Goal: Find specific page/section: Find specific page/section

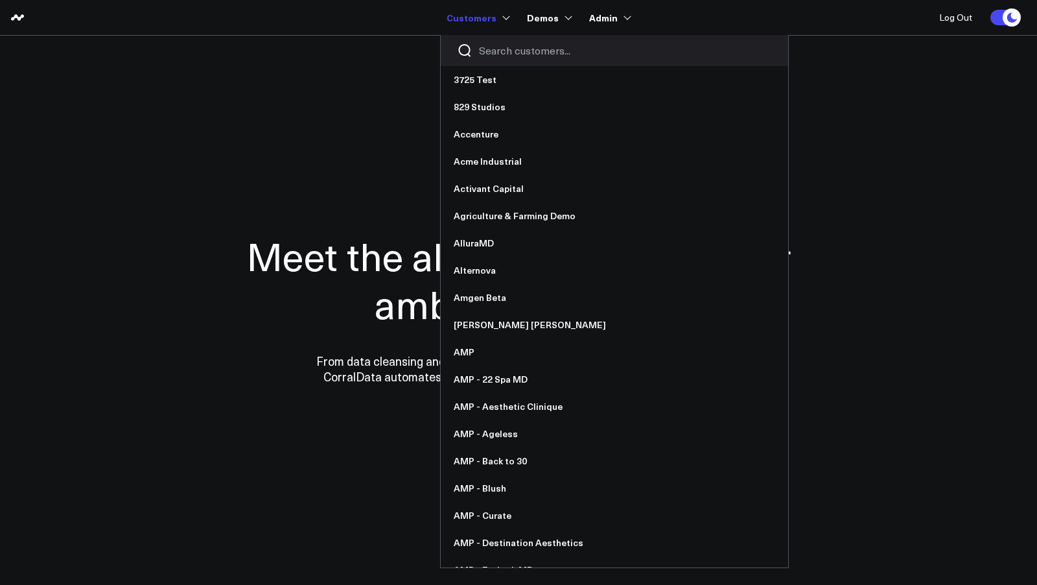
click at [507, 48] on input "Search customers input" at bounding box center [625, 50] width 293 height 14
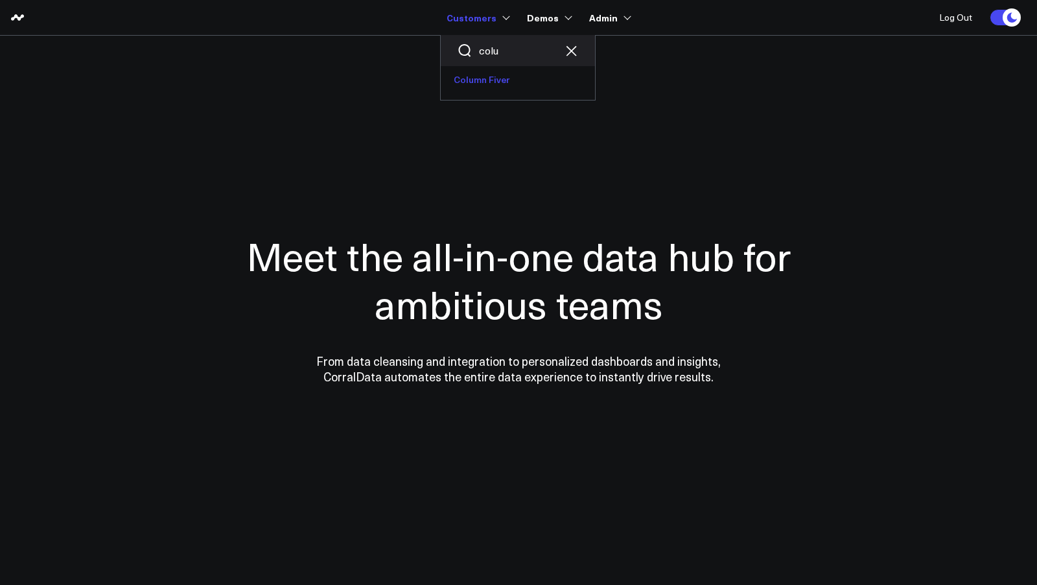
type input "colu"
click at [505, 80] on link "Column Fiver" at bounding box center [518, 79] width 154 height 27
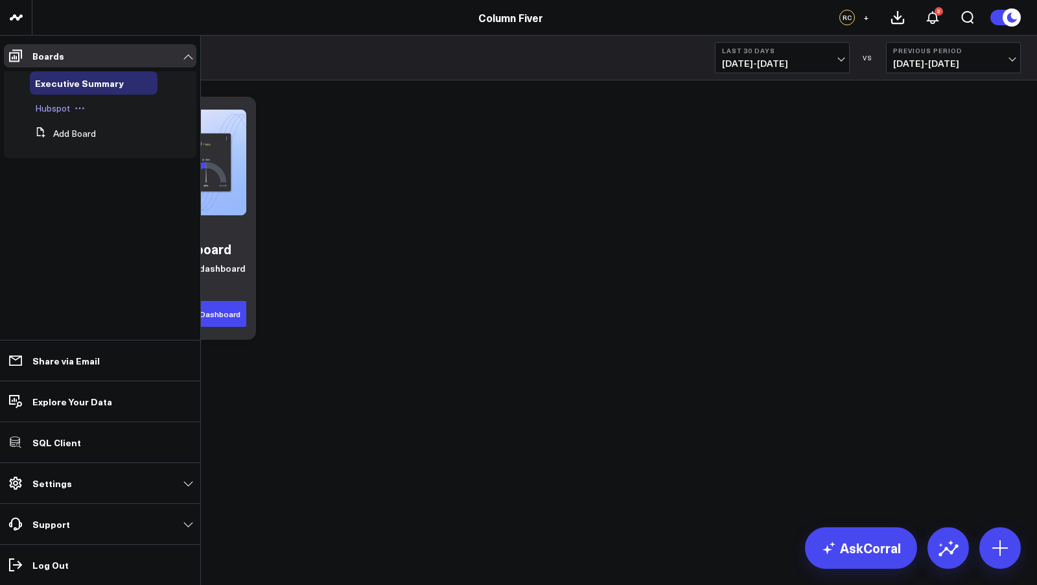
click at [57, 109] on span "Hubspot" at bounding box center [52, 108] width 35 height 12
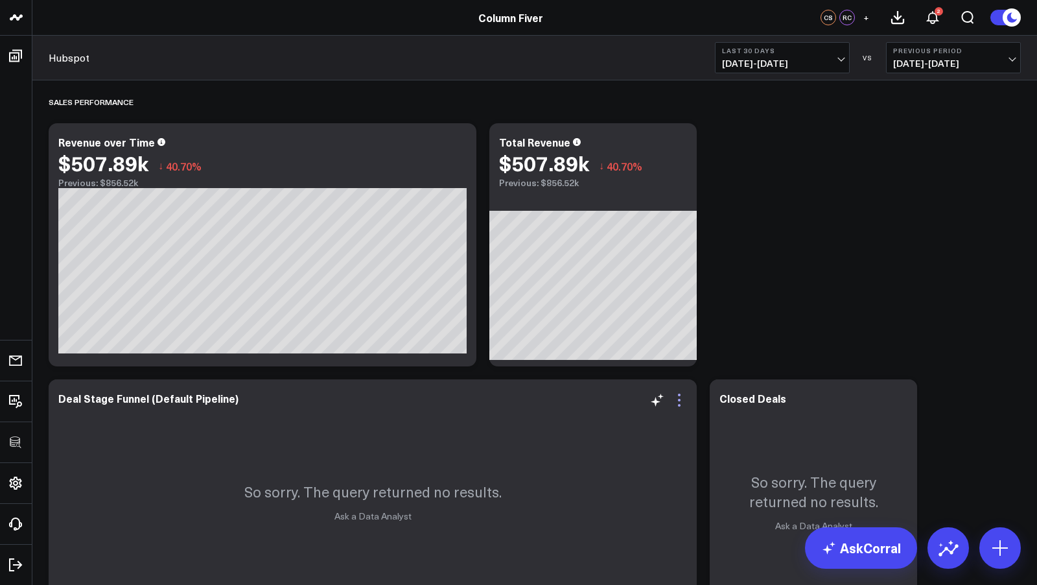
click at [680, 399] on icon at bounding box center [679, 400] width 3 height 3
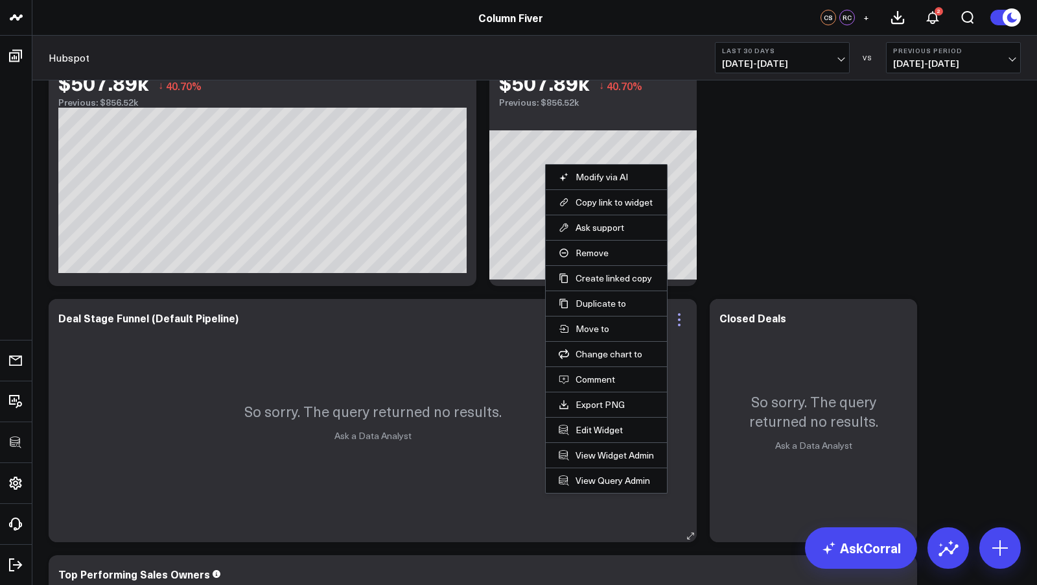
scroll to position [113, 0]
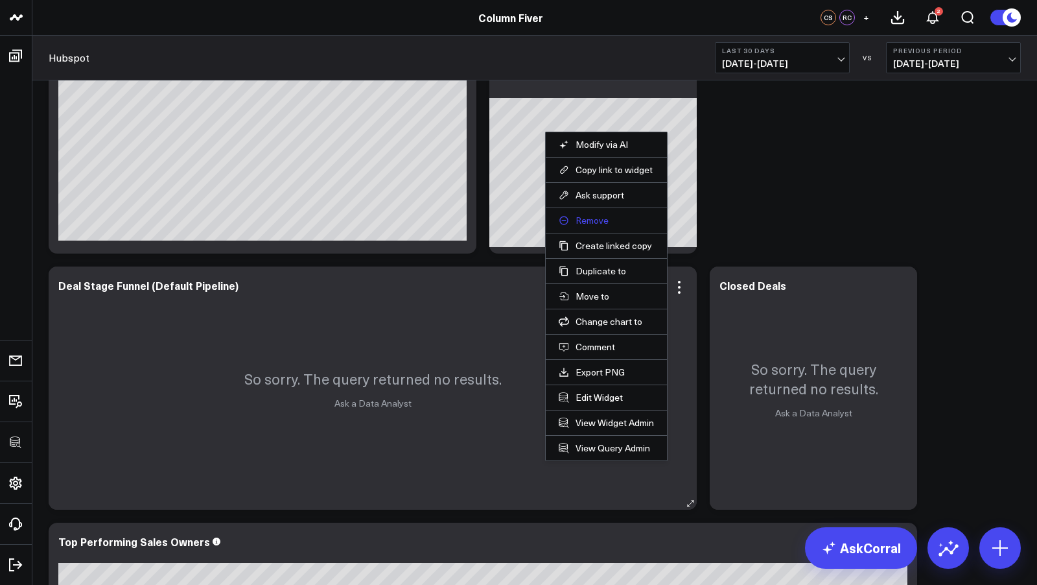
click at [596, 219] on button "Remove" at bounding box center [606, 220] width 95 height 12
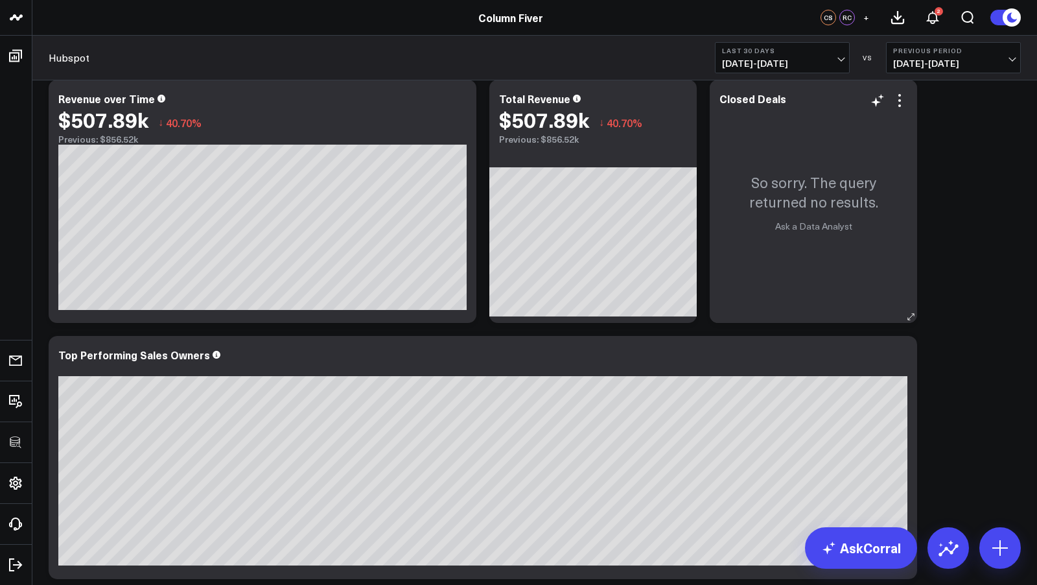
scroll to position [29, 0]
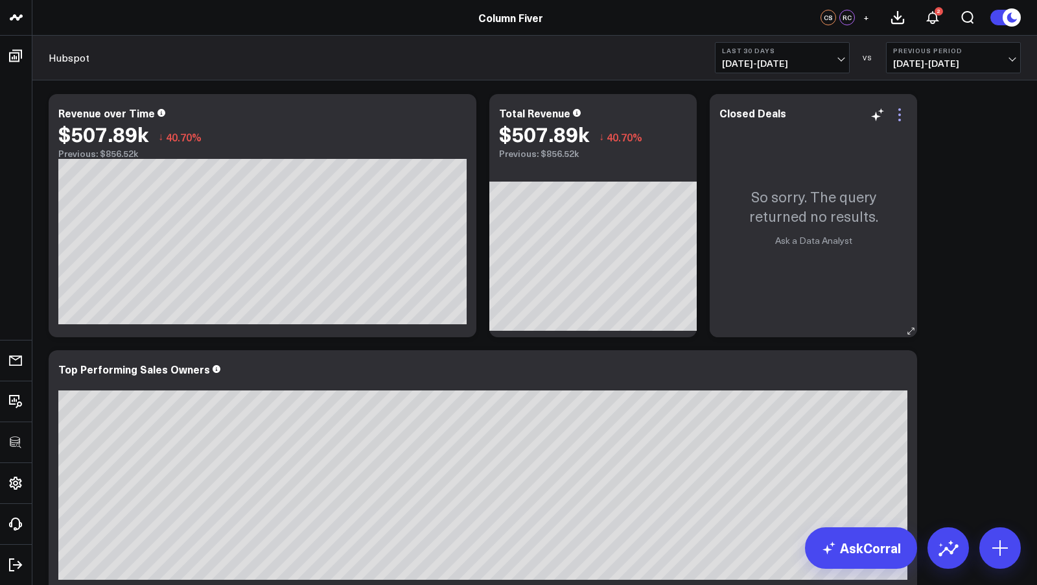
click at [899, 111] on icon at bounding box center [900, 115] width 16 height 16
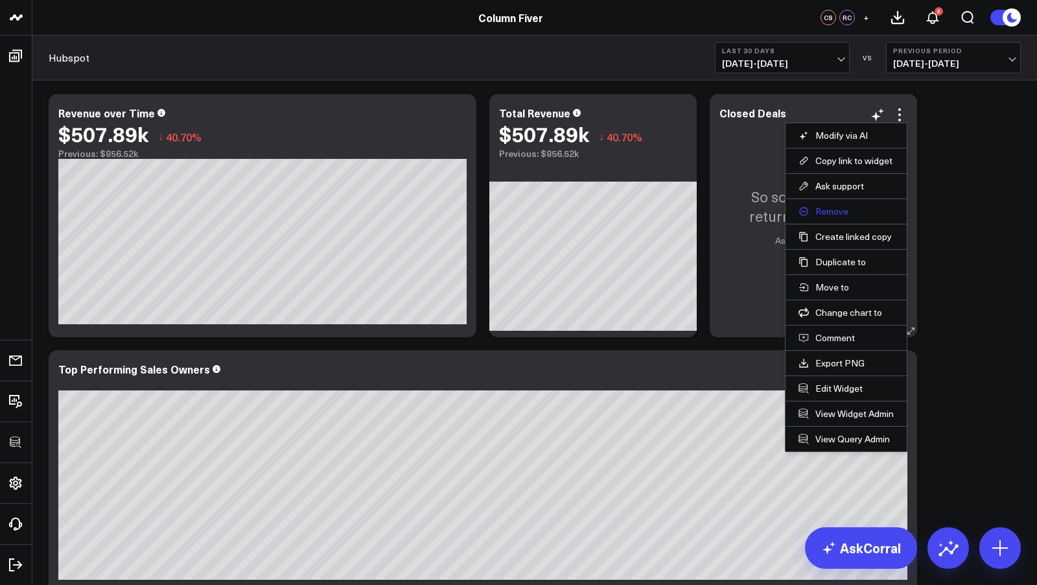
click at [841, 209] on button "Remove" at bounding box center [845, 211] width 95 height 12
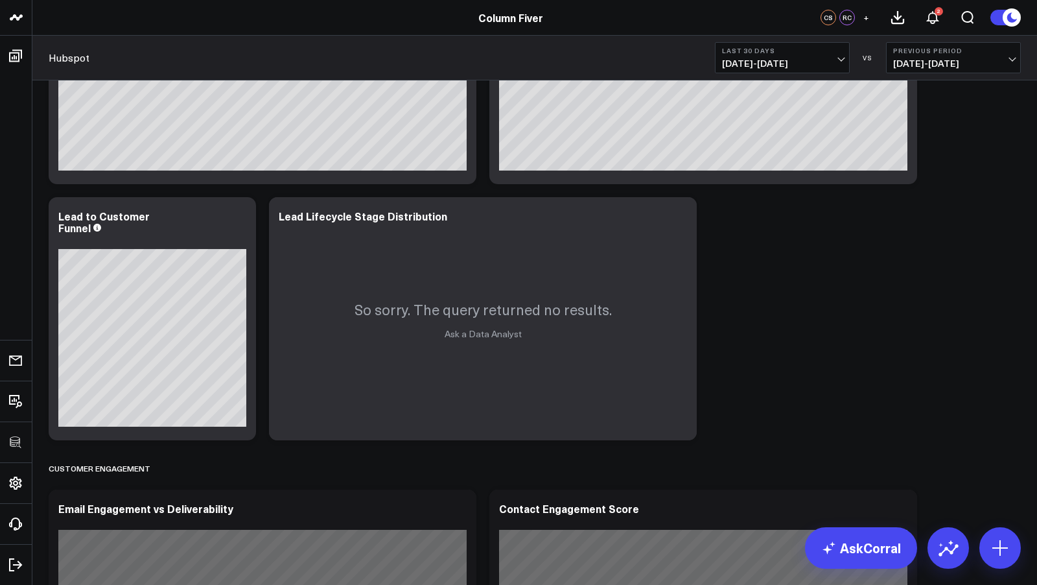
scroll to position [1592, 0]
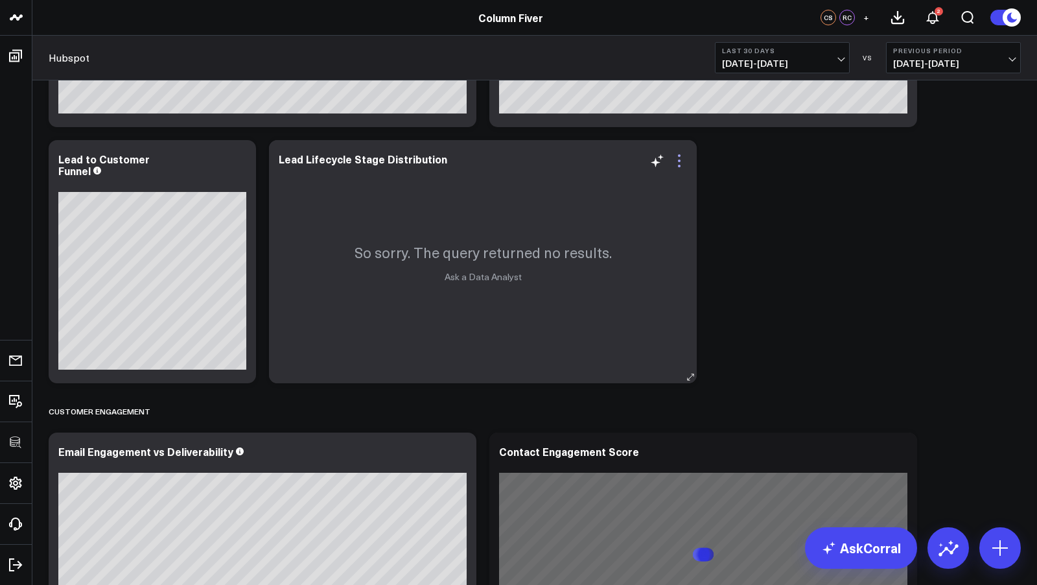
click at [677, 163] on icon at bounding box center [679, 161] width 16 height 16
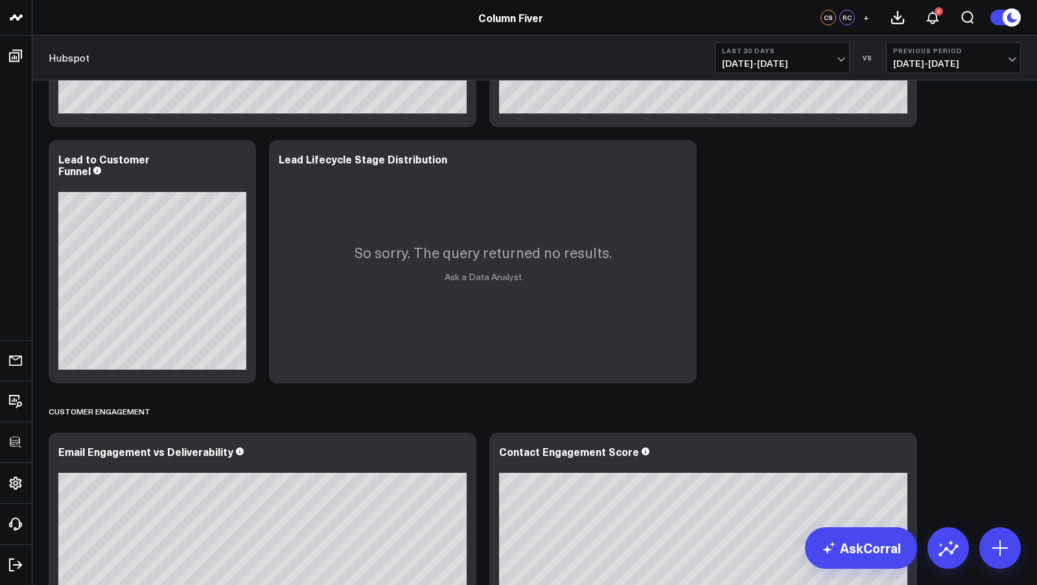
drag, startPoint x: 610, startPoint y: 251, endPoint x: 829, endPoint y: 279, distance: 220.7
click at [0, 0] on button "Remove" at bounding box center [0, 0] width 0 height 0
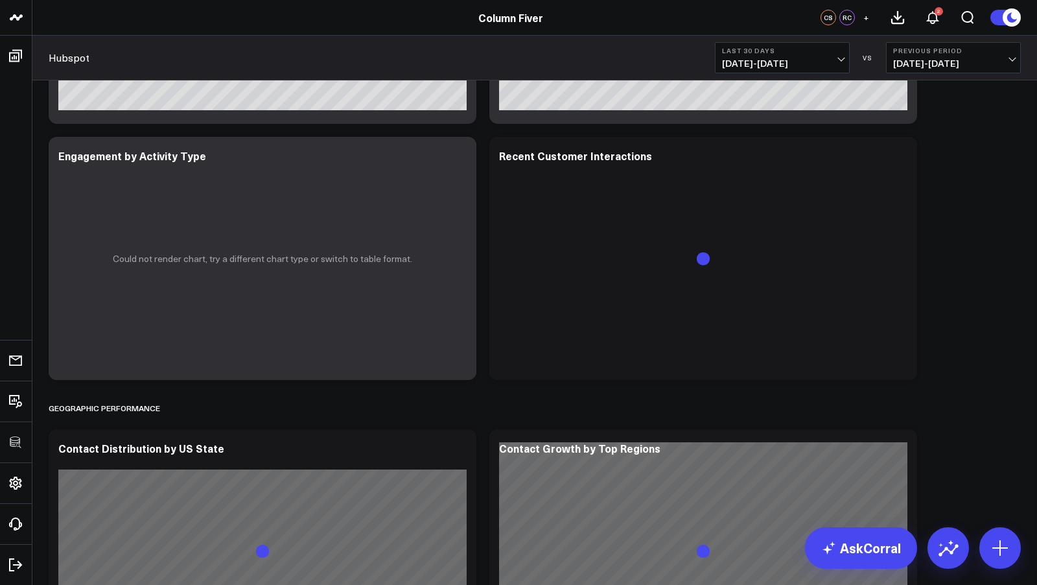
scroll to position [2146, 0]
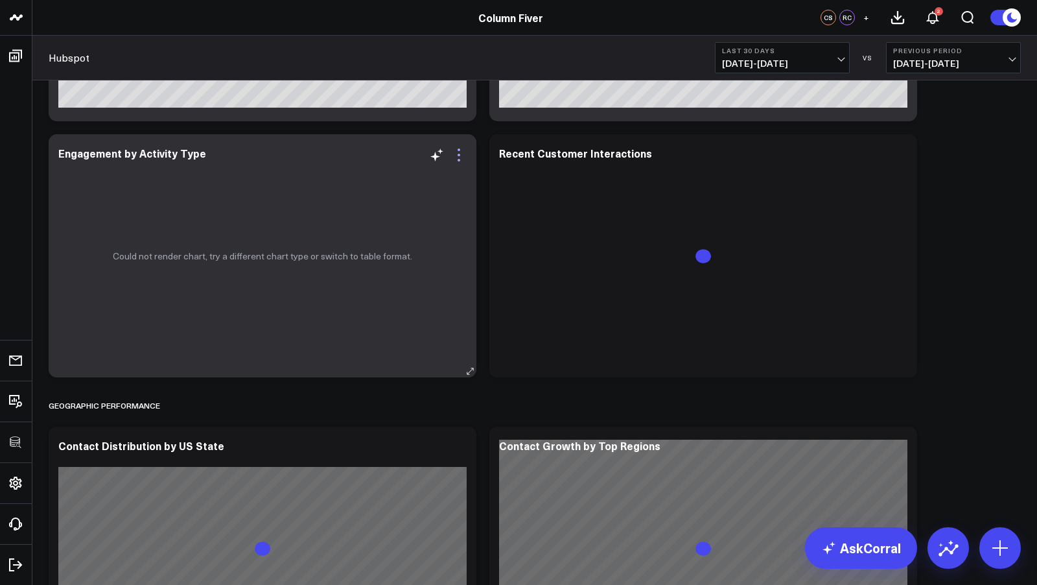
click at [460, 150] on icon at bounding box center [459, 155] width 16 height 16
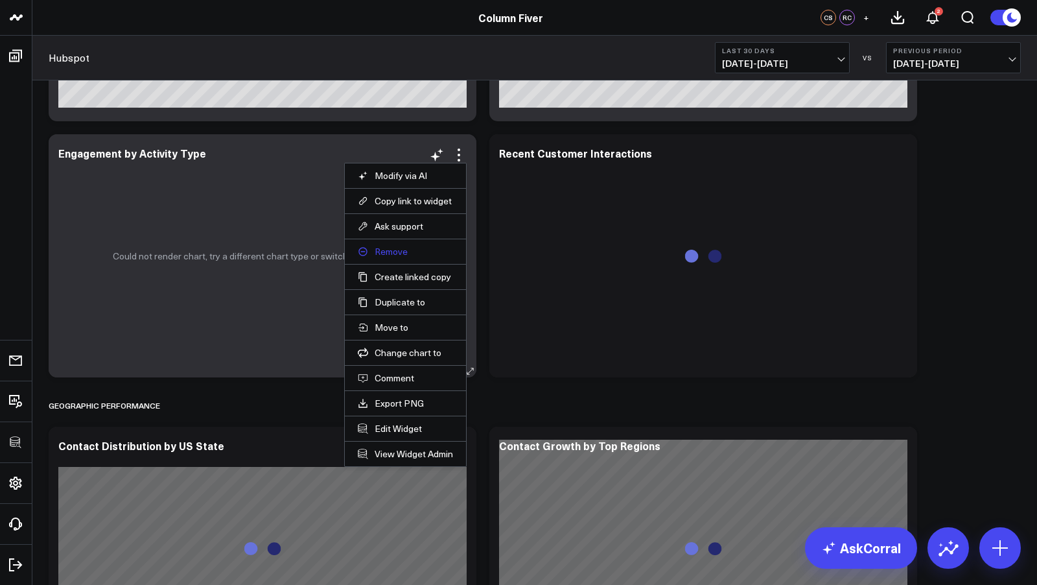
click at [390, 251] on button "Remove" at bounding box center [405, 252] width 95 height 12
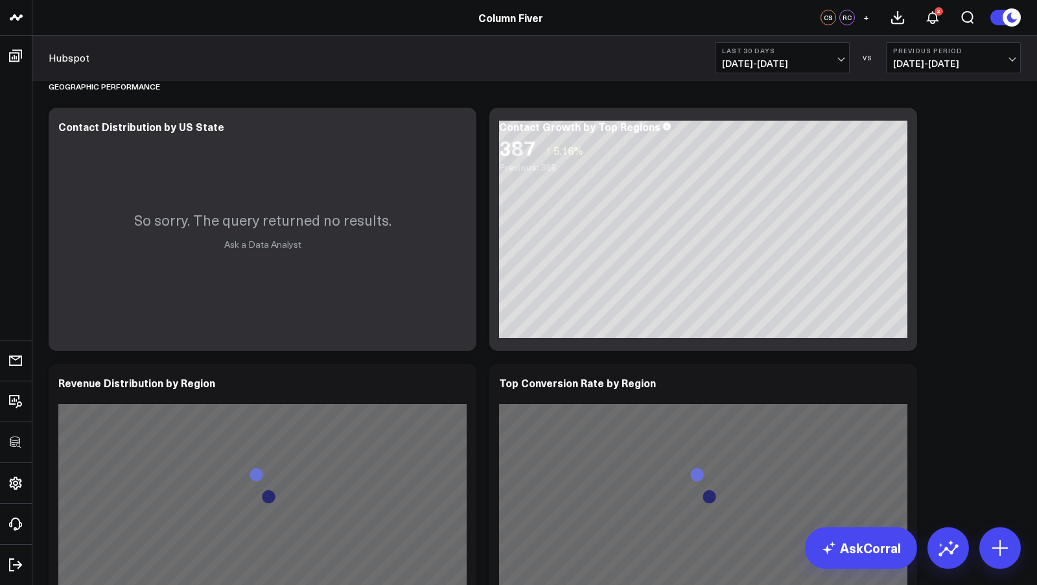
scroll to position [2401, 0]
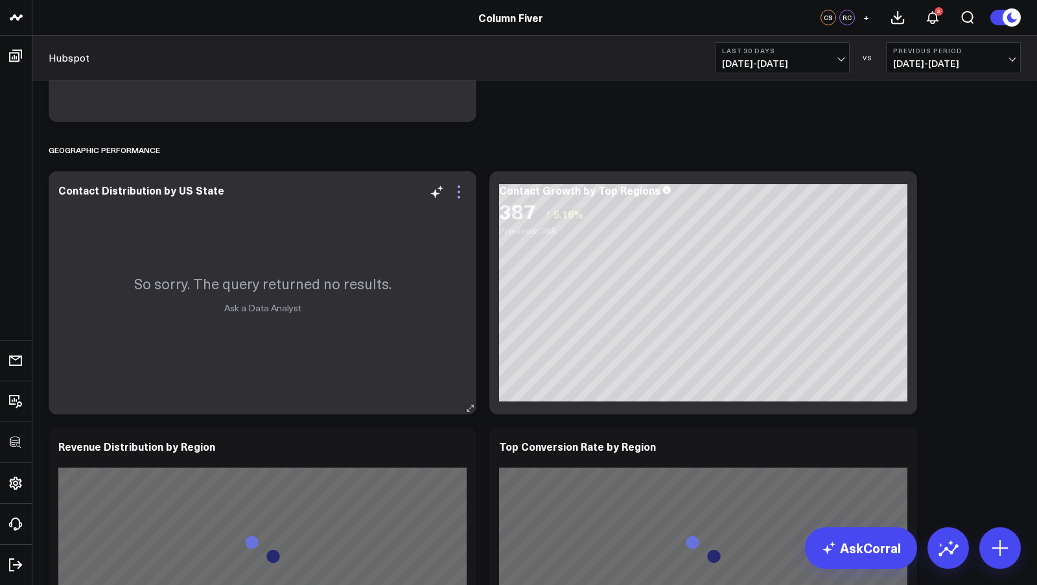
click at [461, 188] on icon at bounding box center [459, 192] width 16 height 16
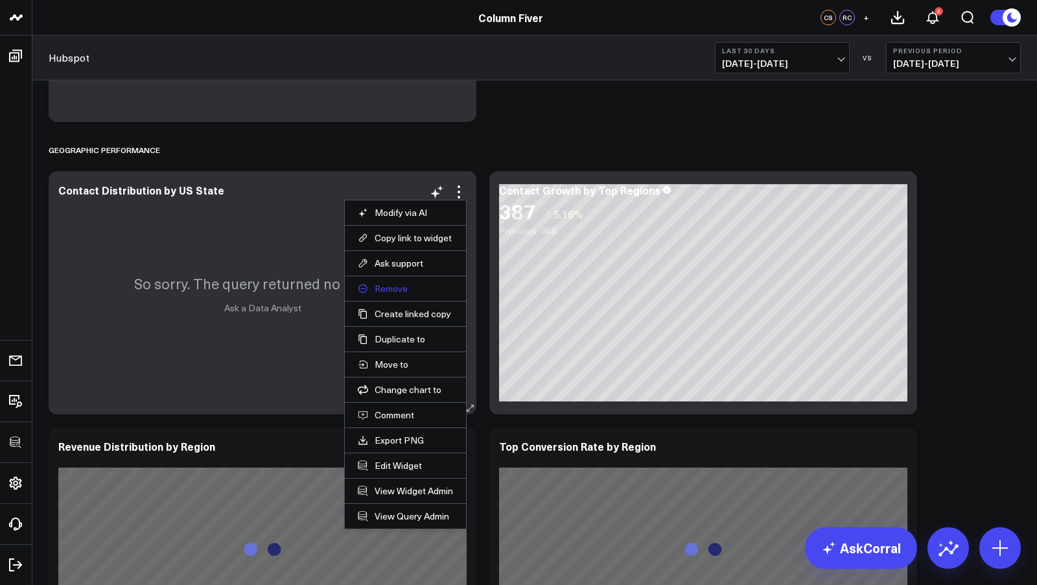
click at [391, 287] on button "Remove" at bounding box center [405, 289] width 95 height 12
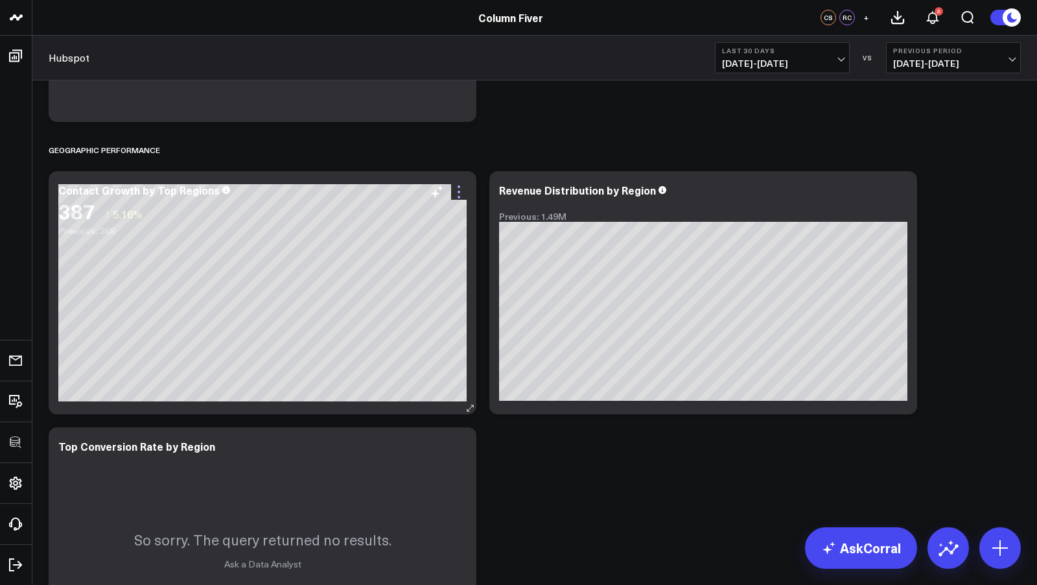
click at [461, 187] on icon at bounding box center [459, 192] width 16 height 16
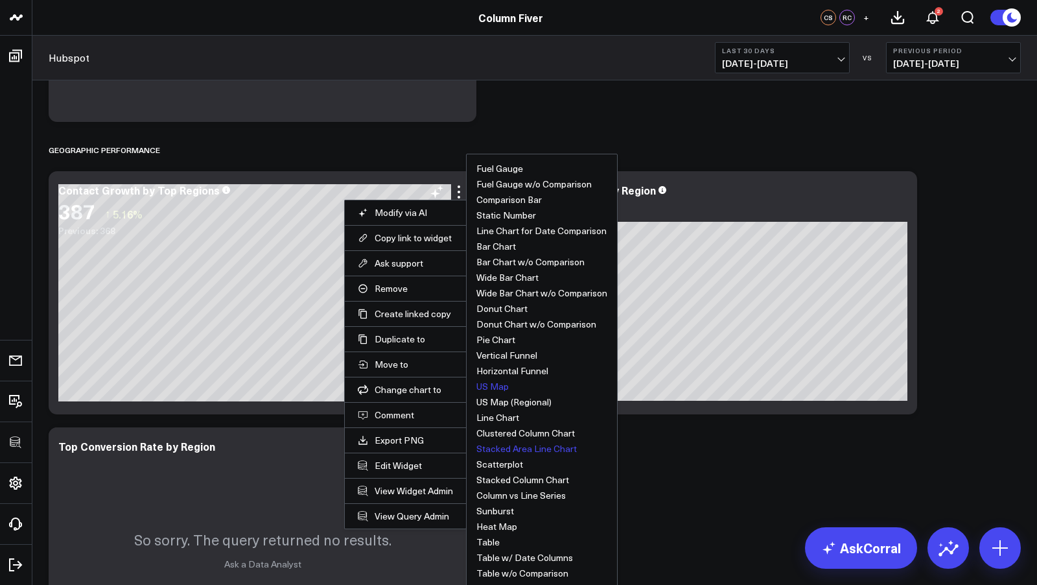
click at [499, 382] on button "US Map" at bounding box center [492, 386] width 32 height 9
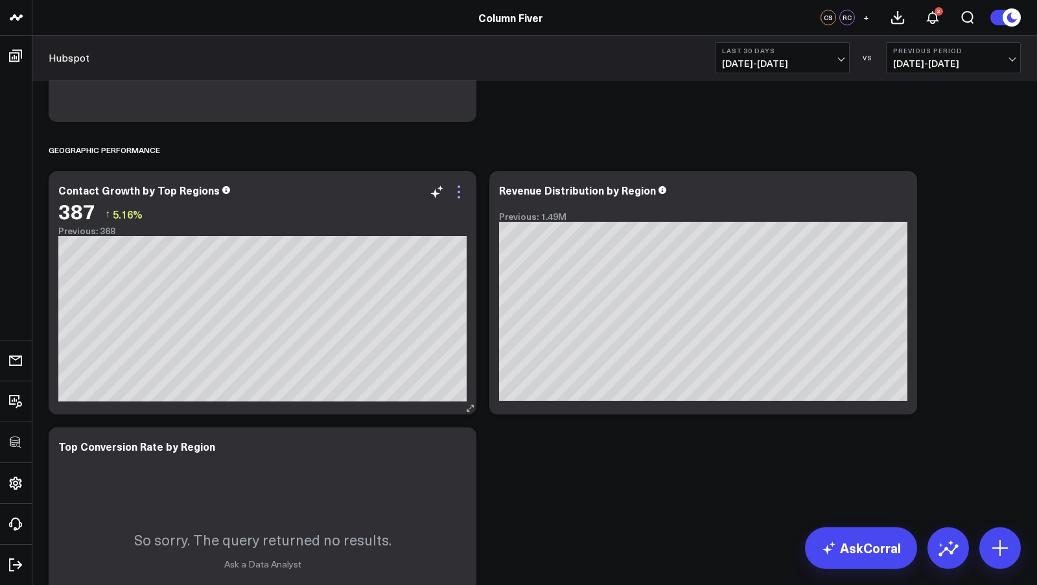
click at [459, 191] on icon at bounding box center [459, 192] width 3 height 3
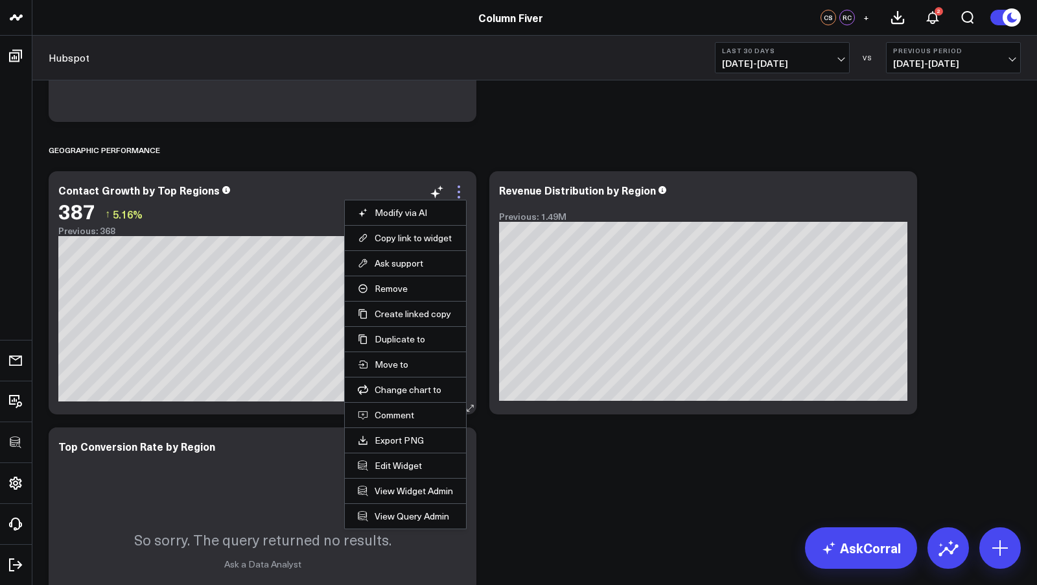
click at [458, 189] on icon at bounding box center [459, 192] width 16 height 16
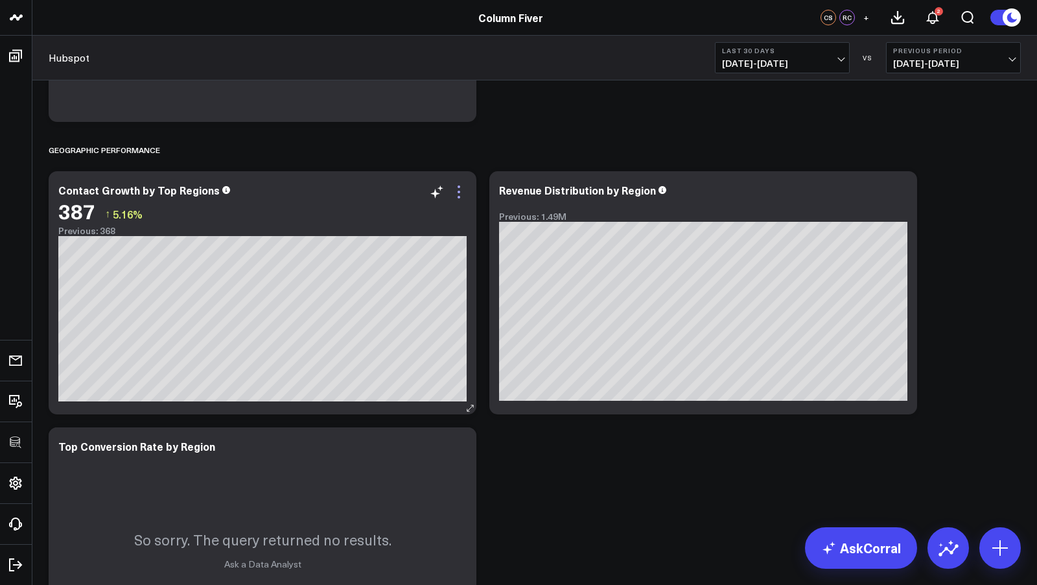
click at [460, 190] on icon at bounding box center [459, 192] width 16 height 16
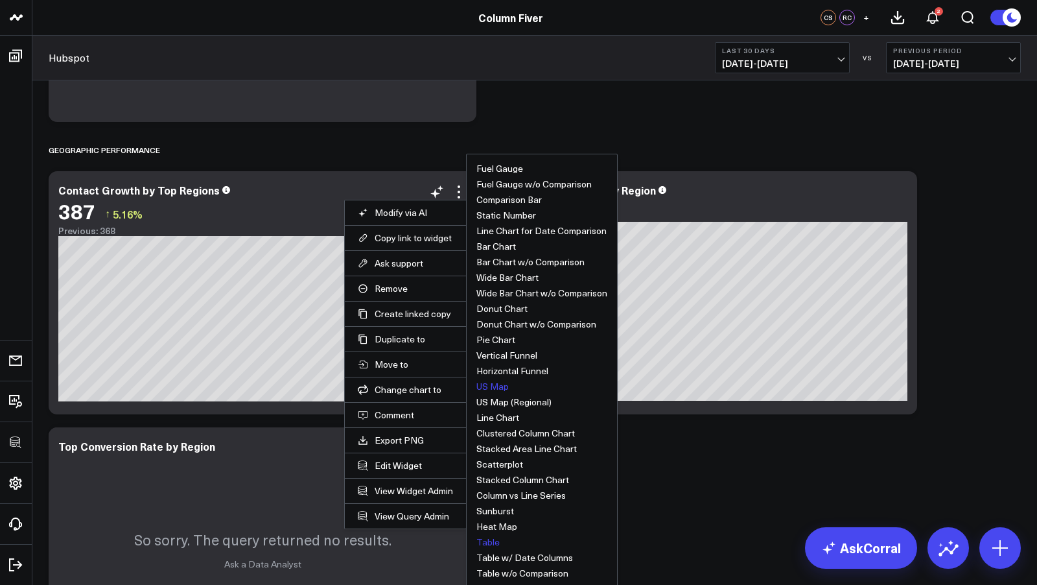
click at [492, 540] on button "Table" at bounding box center [487, 541] width 23 height 9
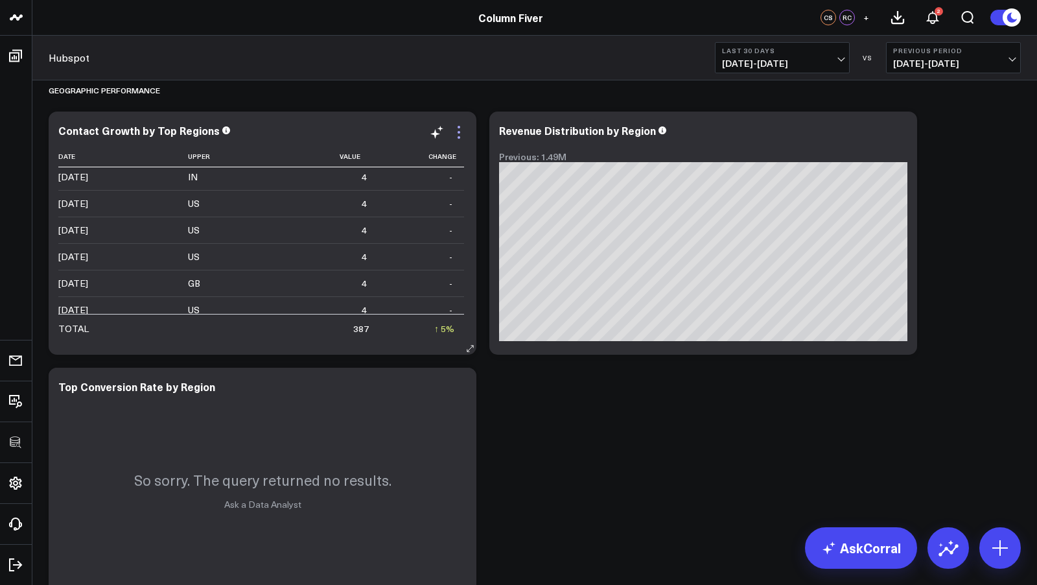
scroll to position [250, 0]
click at [460, 127] on icon at bounding box center [459, 132] width 16 height 16
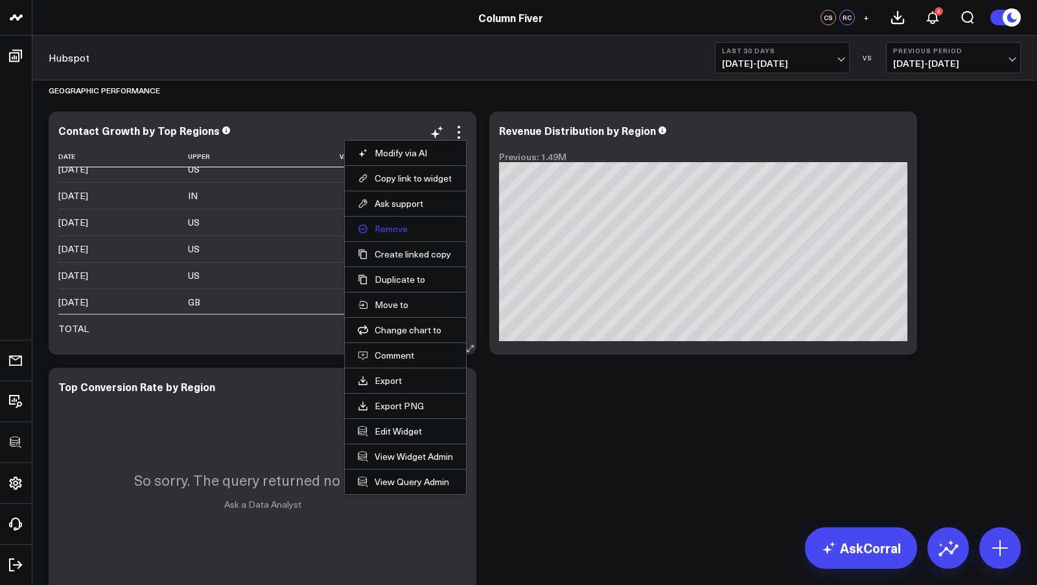
click at [389, 228] on button "Remove" at bounding box center [405, 229] width 95 height 12
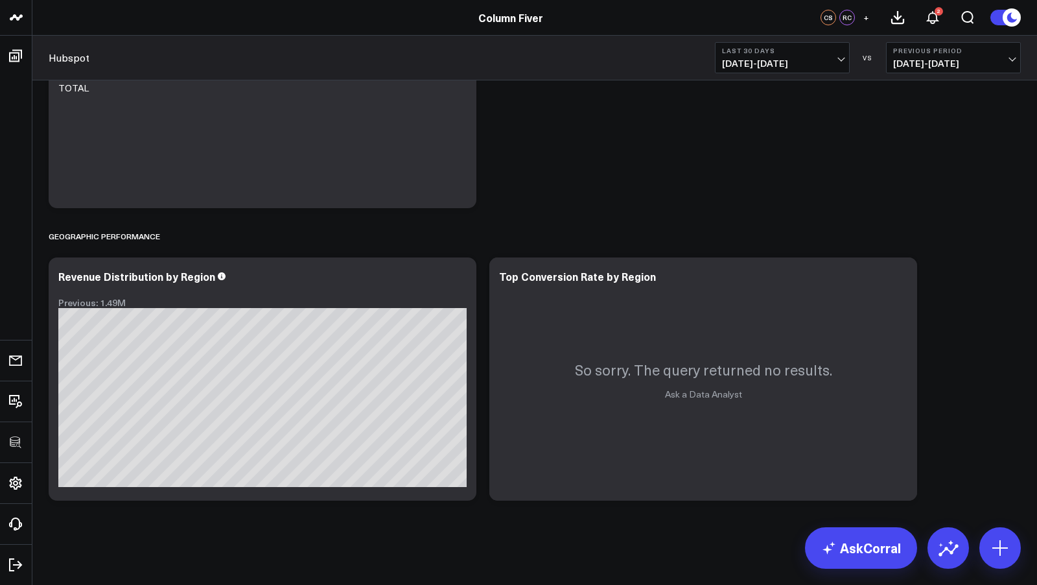
scroll to position [2314, 0]
click at [459, 282] on icon at bounding box center [459, 279] width 16 height 16
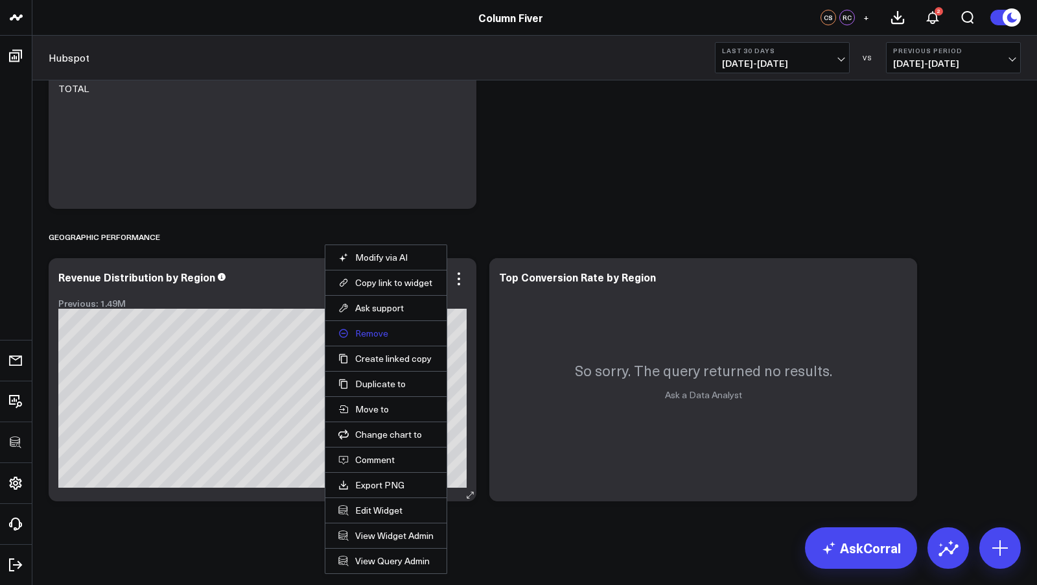
click at [376, 329] on button "Remove" at bounding box center [385, 333] width 95 height 12
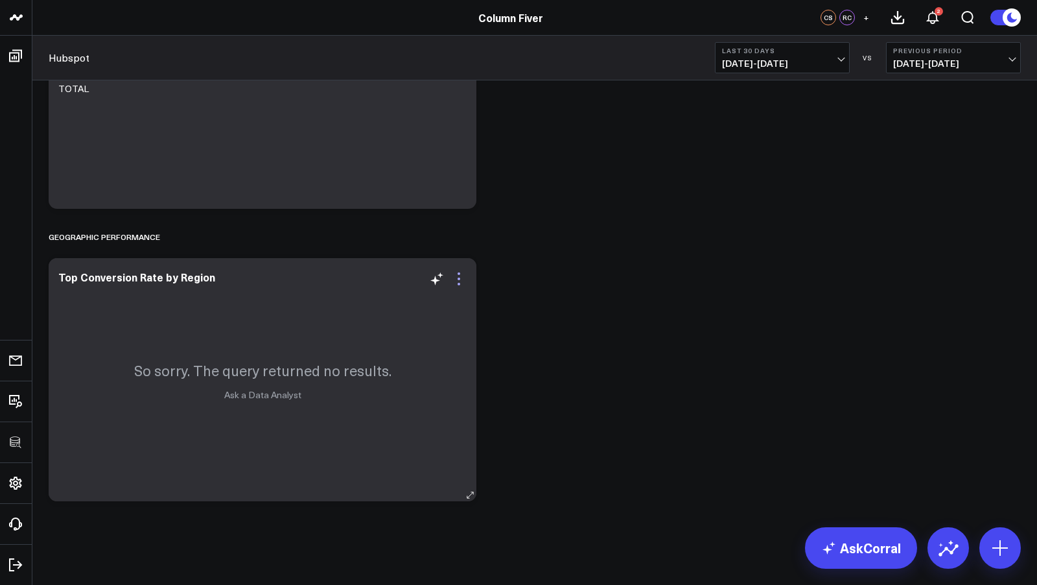
click at [459, 282] on icon at bounding box center [459, 279] width 16 height 16
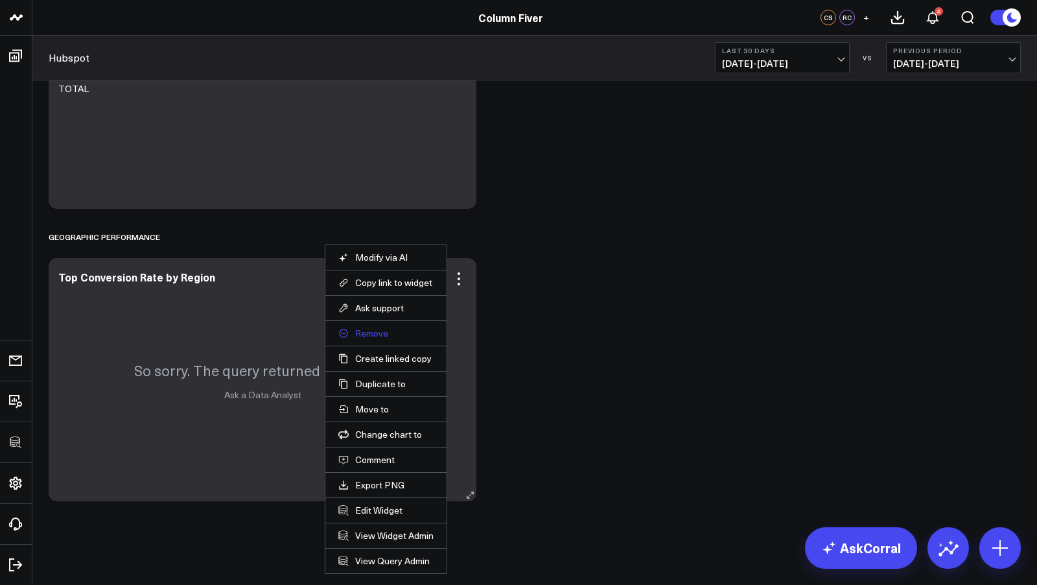
click at [374, 330] on button "Remove" at bounding box center [385, 333] width 95 height 12
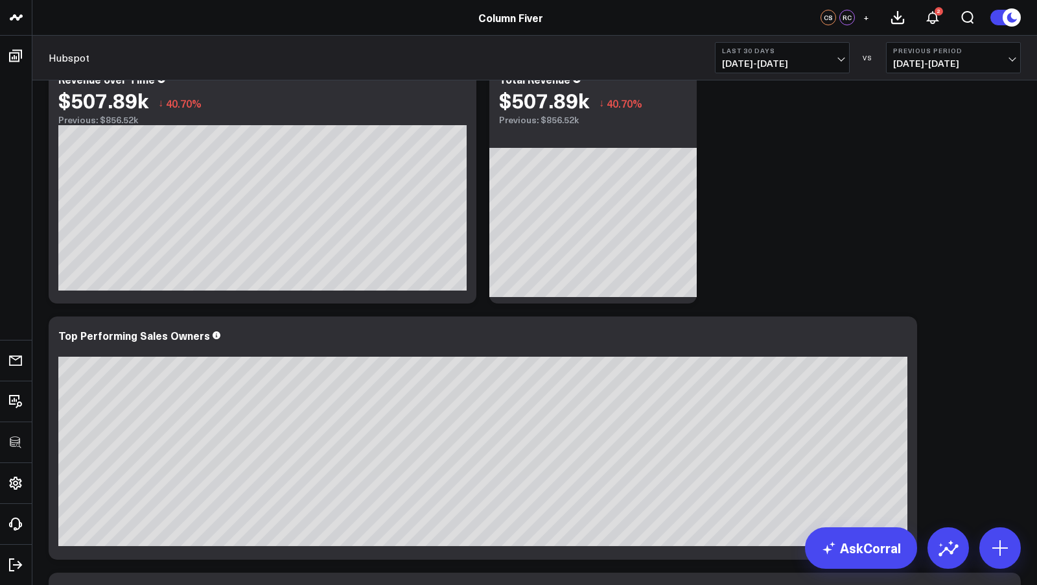
scroll to position [0, 0]
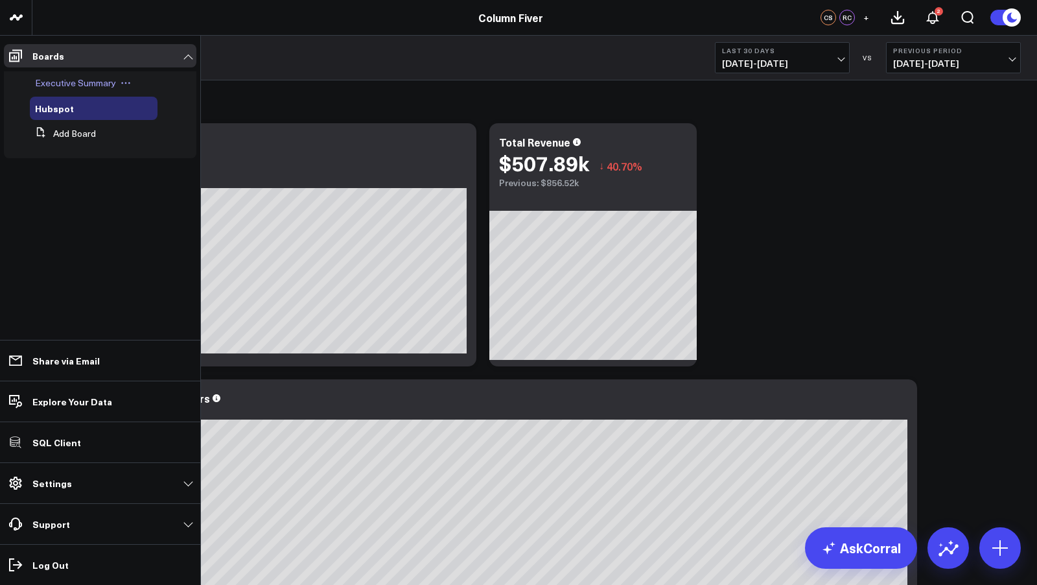
click at [55, 82] on span "Executive Summary" at bounding box center [75, 82] width 81 height 12
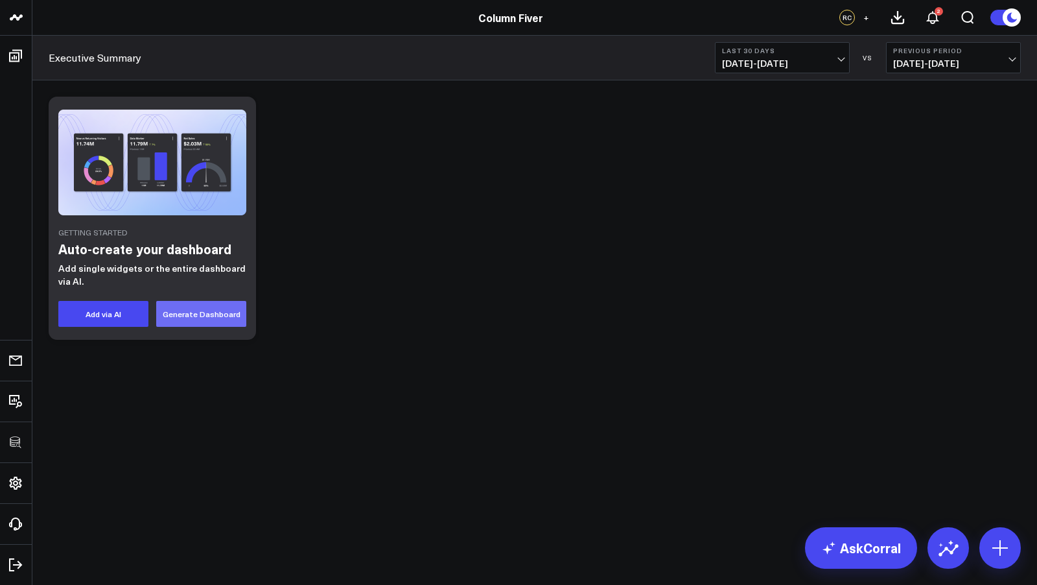
click at [200, 312] on button "Generate Dashboard" at bounding box center [201, 314] width 90 height 26
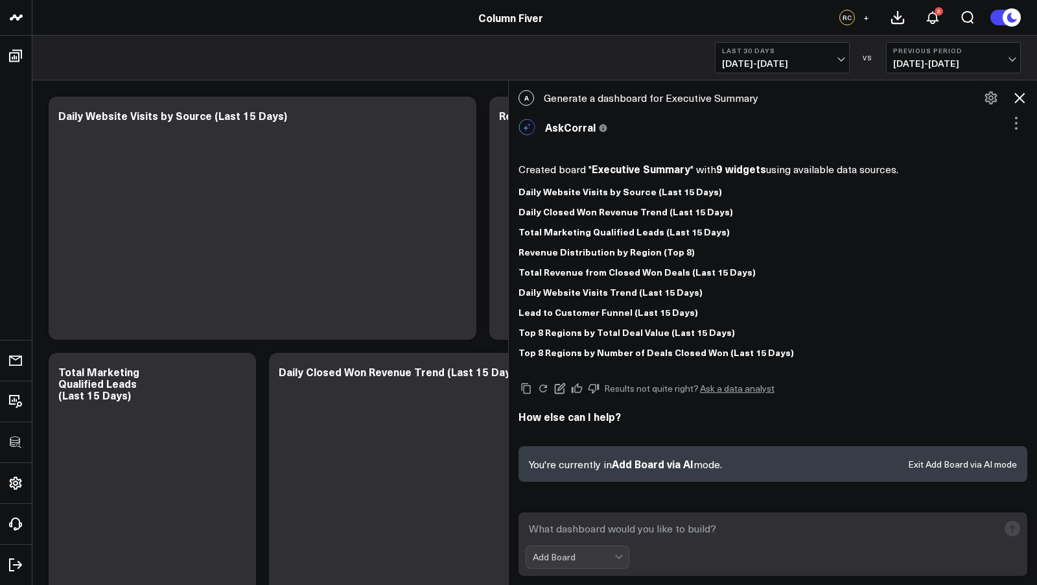
click at [1023, 96] on icon at bounding box center [1020, 98] width 16 height 16
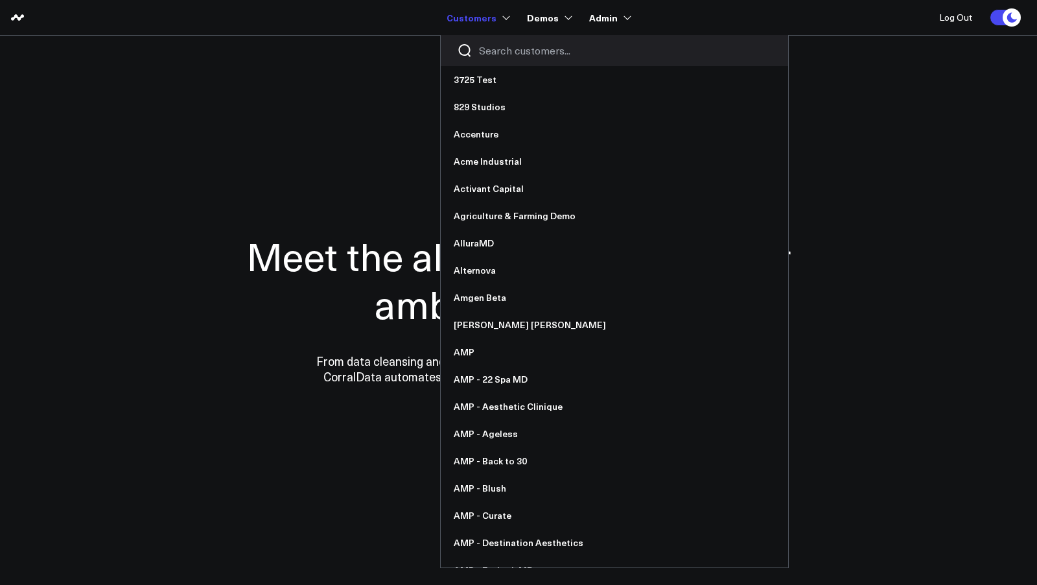
click at [508, 55] on input "Search customers input" at bounding box center [625, 50] width 293 height 14
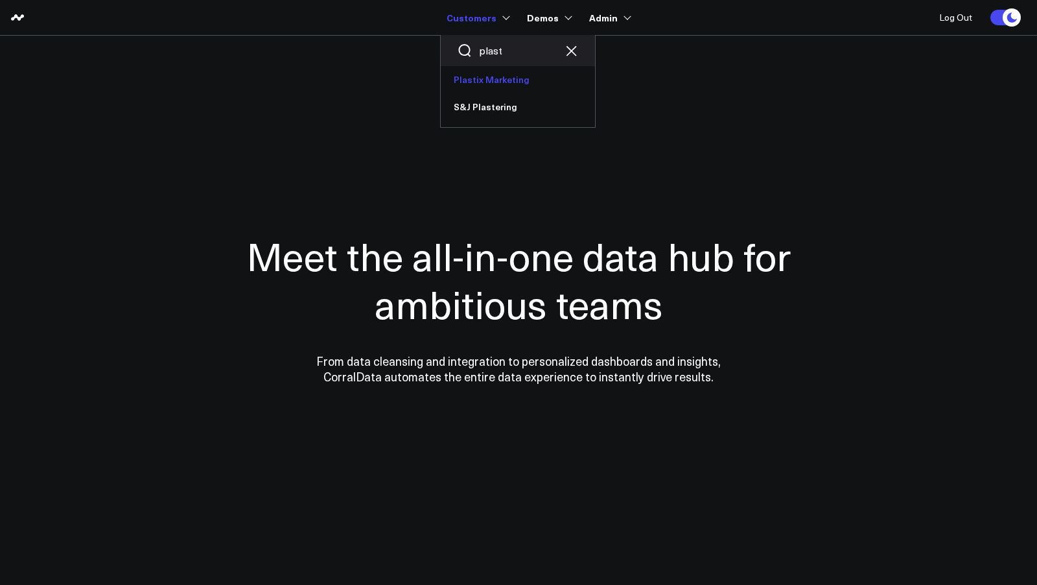
type input "plast"
click at [494, 79] on link "Plastix Marketing" at bounding box center [518, 79] width 154 height 27
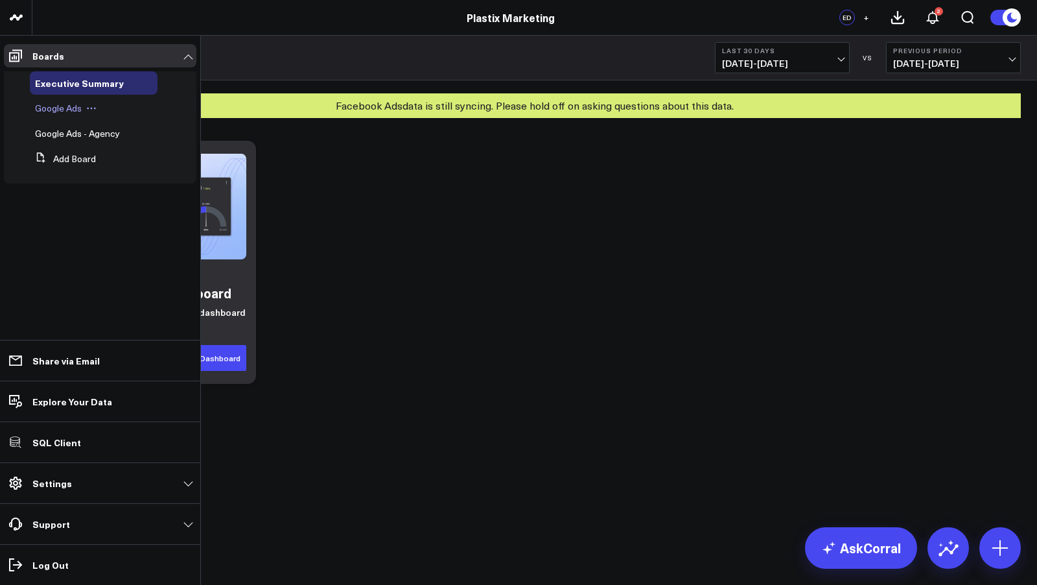
click at [61, 109] on span "Google Ads" at bounding box center [58, 108] width 47 height 12
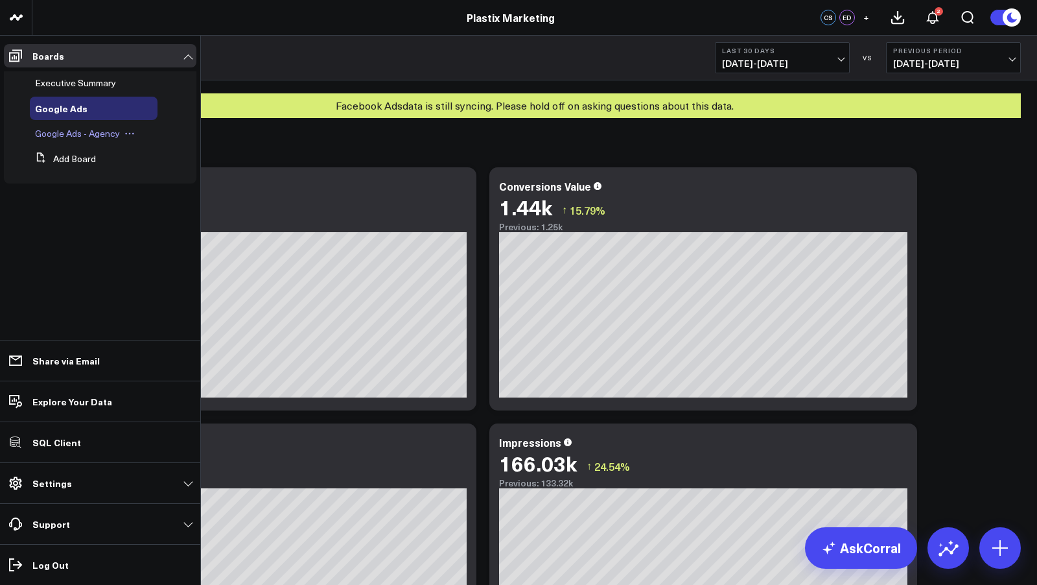
click at [64, 129] on span "Google Ads - Agency" at bounding box center [77, 133] width 85 height 12
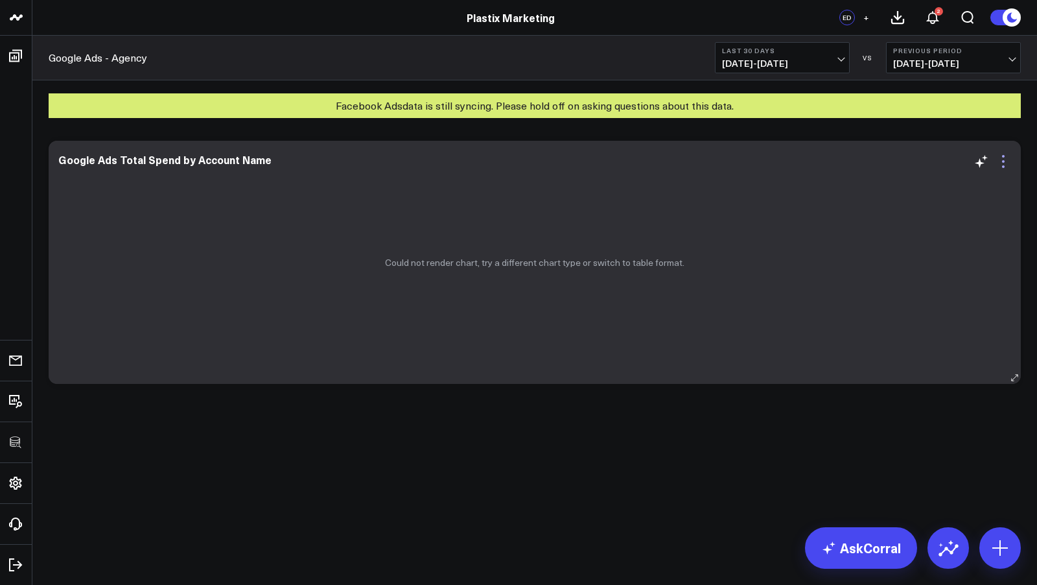
click at [1004, 161] on icon at bounding box center [1003, 162] width 16 height 16
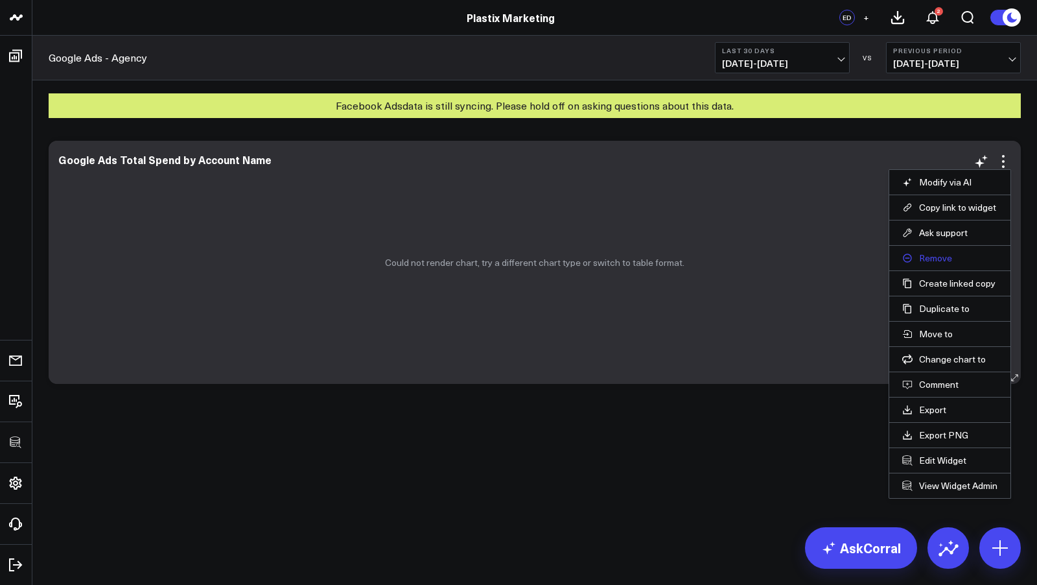
click at [943, 256] on button "Remove" at bounding box center [949, 258] width 95 height 12
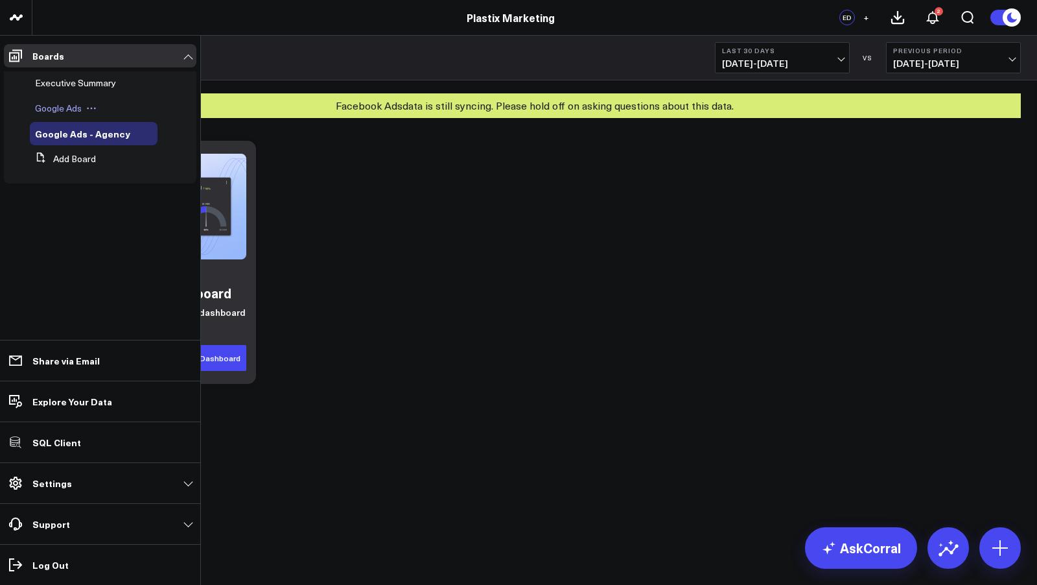
click at [58, 107] on span "Google Ads" at bounding box center [58, 108] width 47 height 12
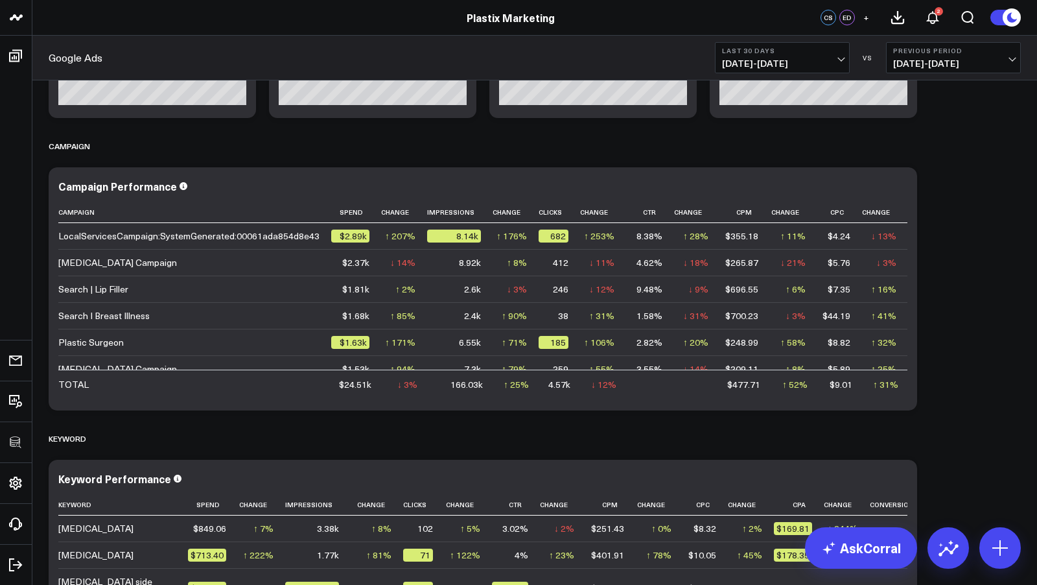
scroll to position [1262, 0]
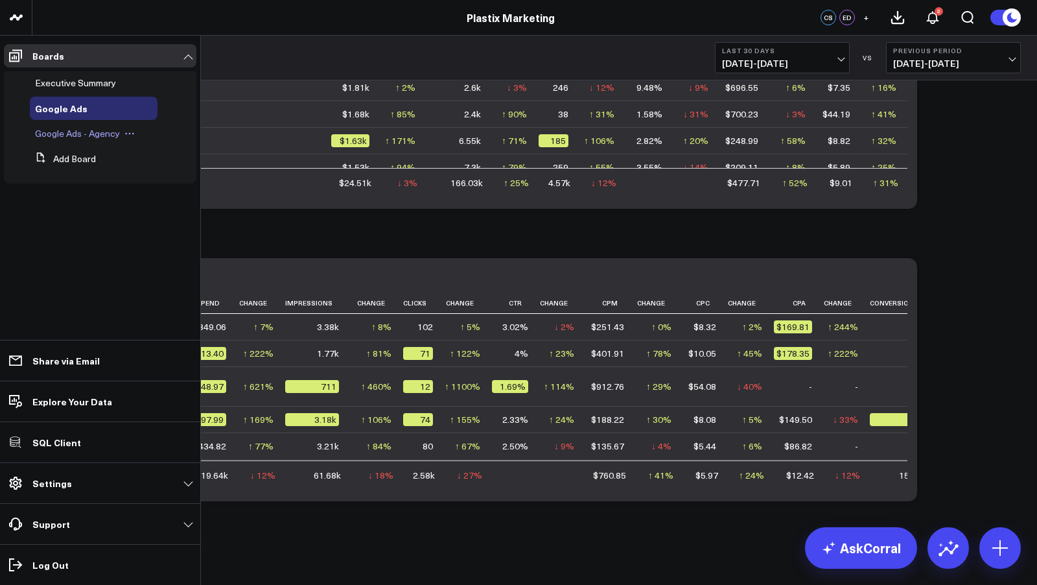
click at [58, 128] on span "Google Ads - Agency" at bounding box center [77, 133] width 85 height 12
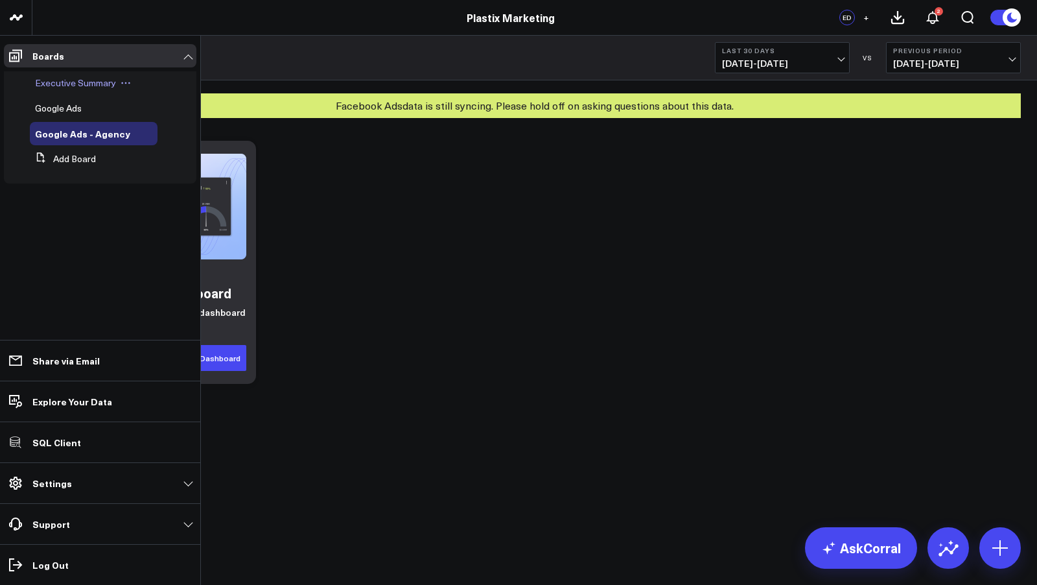
click at [53, 80] on span "Executive Summary" at bounding box center [75, 82] width 81 height 12
click at [64, 137] on span "Google Ads - Agency" at bounding box center [77, 133] width 85 height 12
click at [62, 106] on span "Google Ads" at bounding box center [58, 108] width 47 height 12
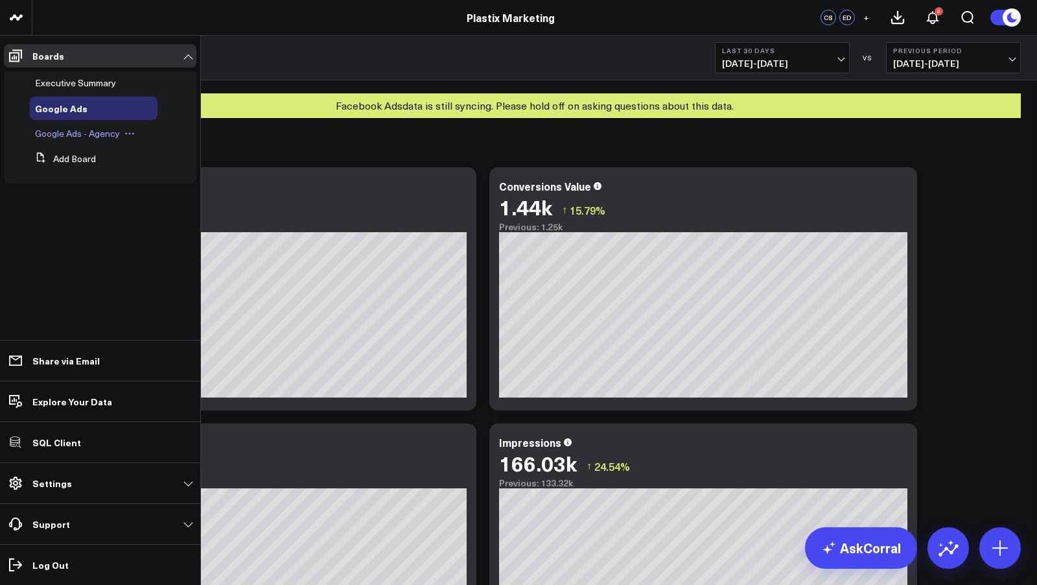
click at [63, 130] on span "Google Ads - Agency" at bounding box center [77, 133] width 85 height 12
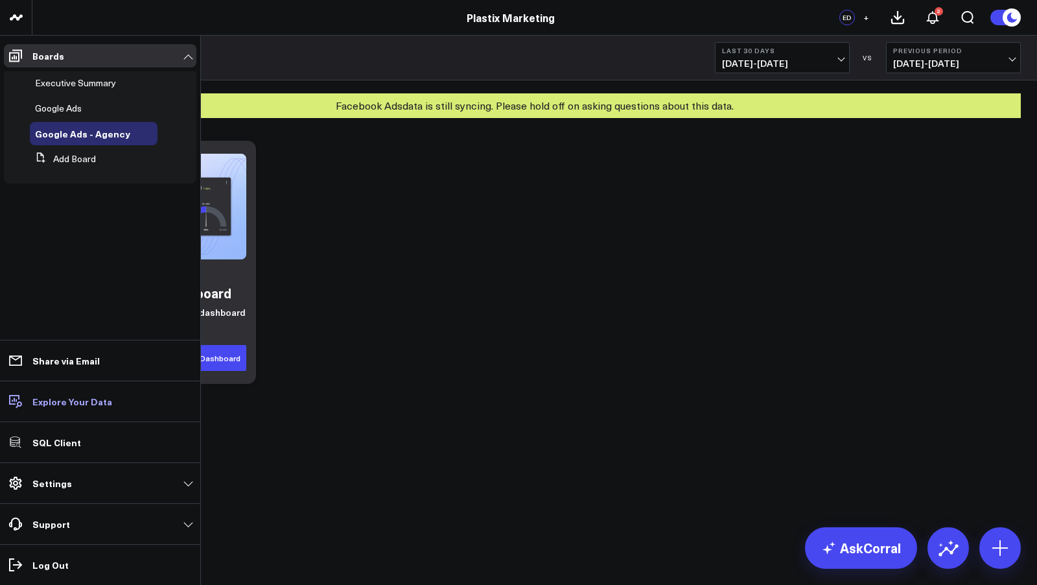
click at [63, 402] on p "Explore Your Data" at bounding box center [72, 401] width 80 height 10
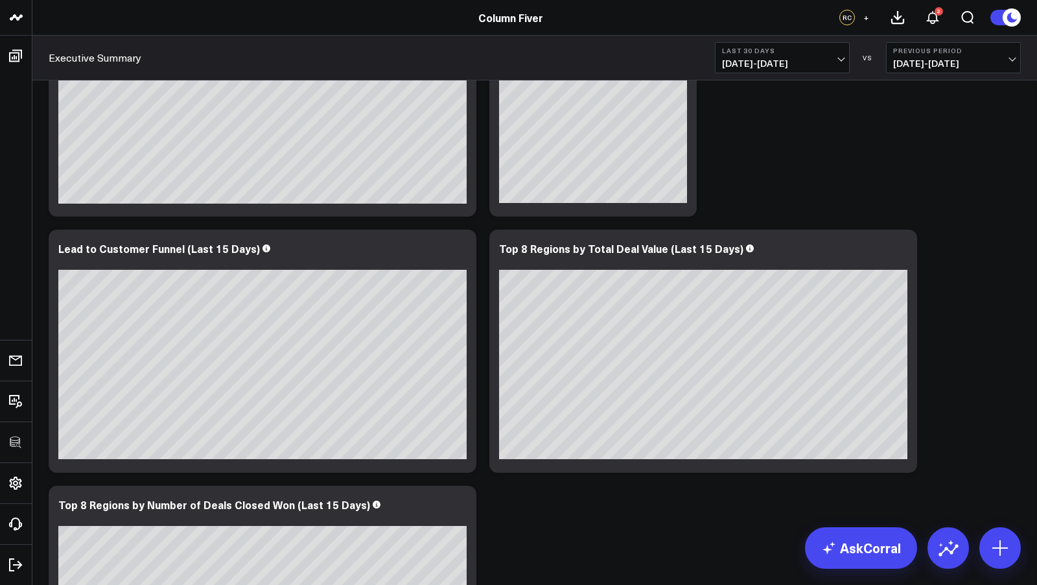
scroll to position [660, 0]
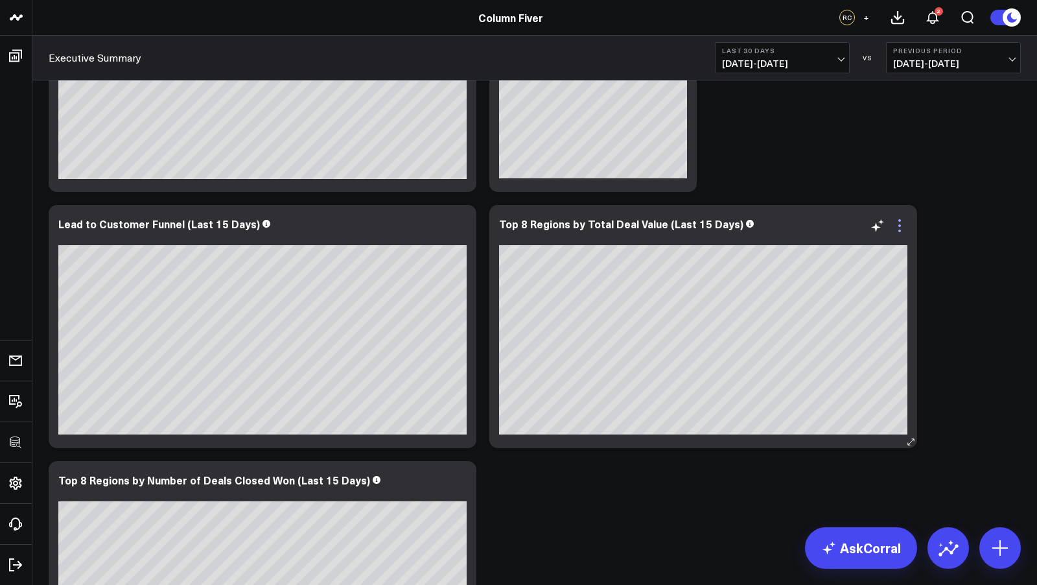
click at [900, 222] on icon at bounding box center [900, 226] width 16 height 16
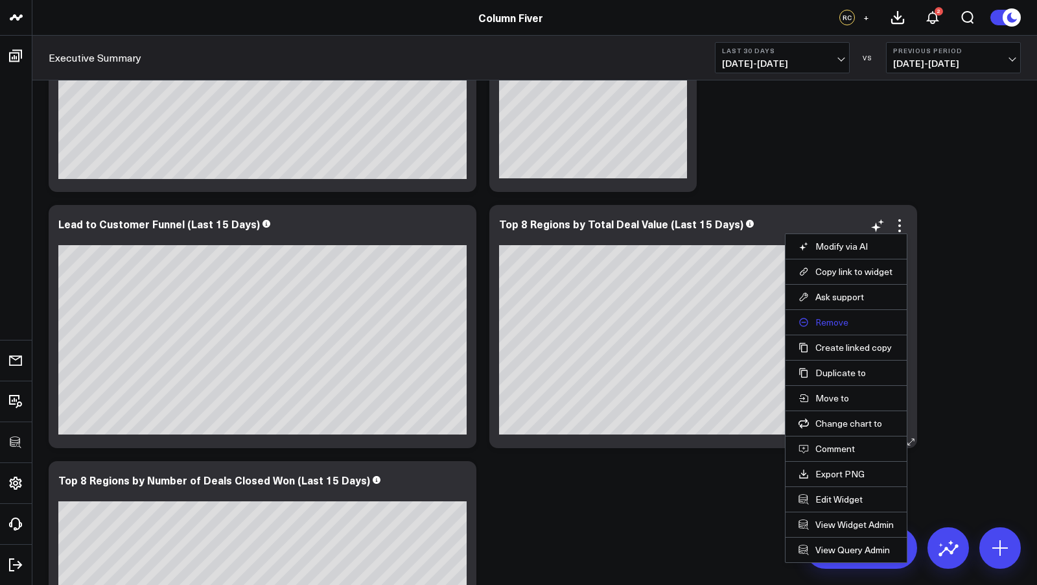
click at [831, 319] on button "Remove" at bounding box center [845, 322] width 95 height 12
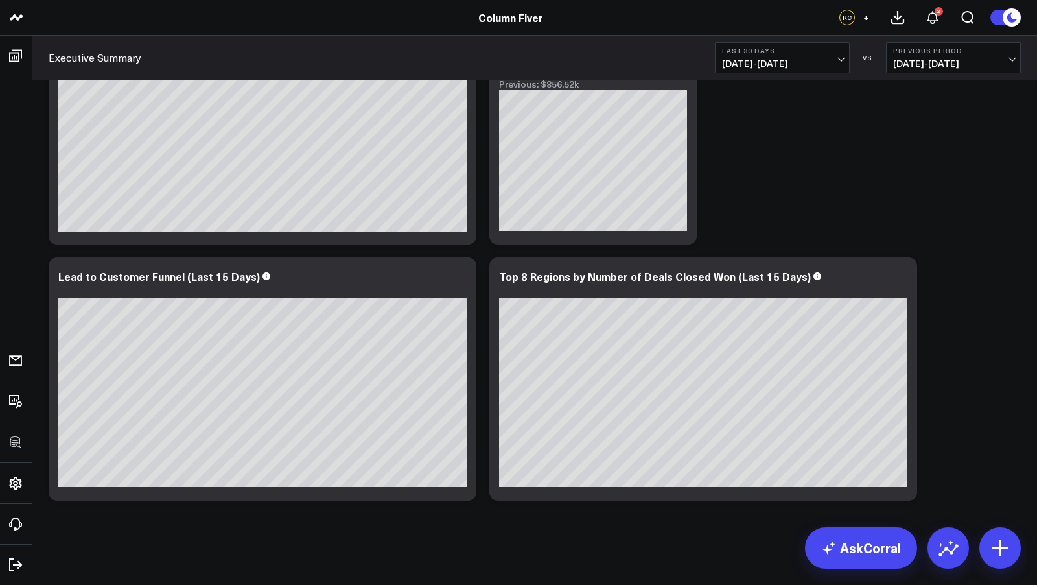
scroll to position [607, 0]
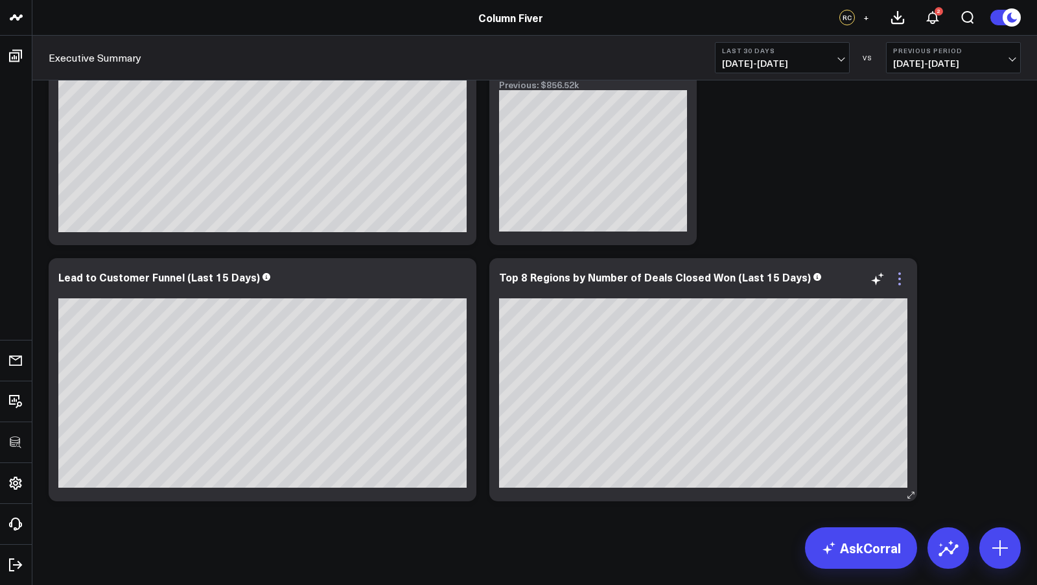
click at [903, 274] on icon at bounding box center [900, 279] width 16 height 16
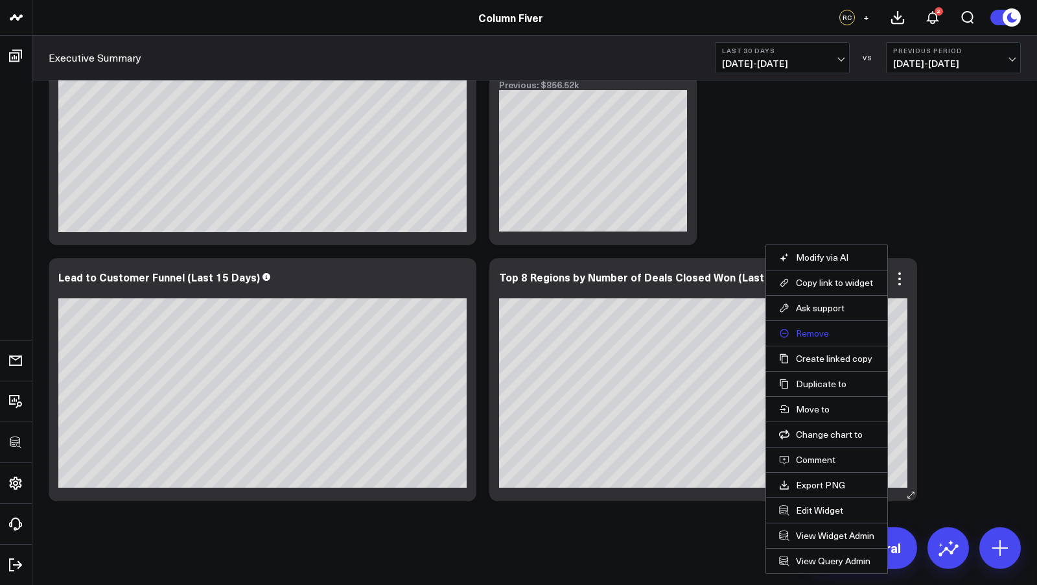
click at [808, 335] on button "Remove" at bounding box center [826, 333] width 95 height 12
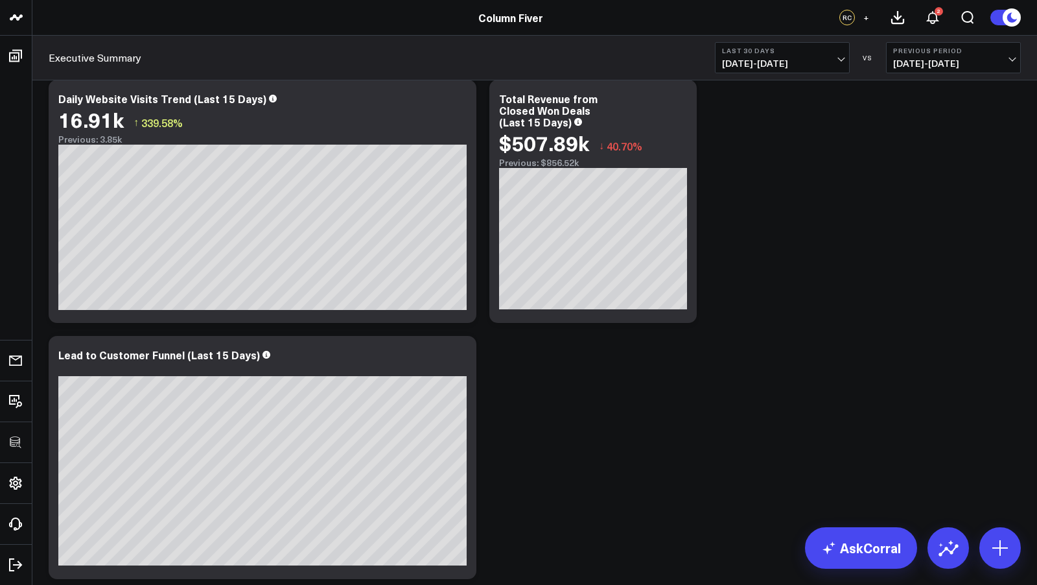
scroll to position [479, 0]
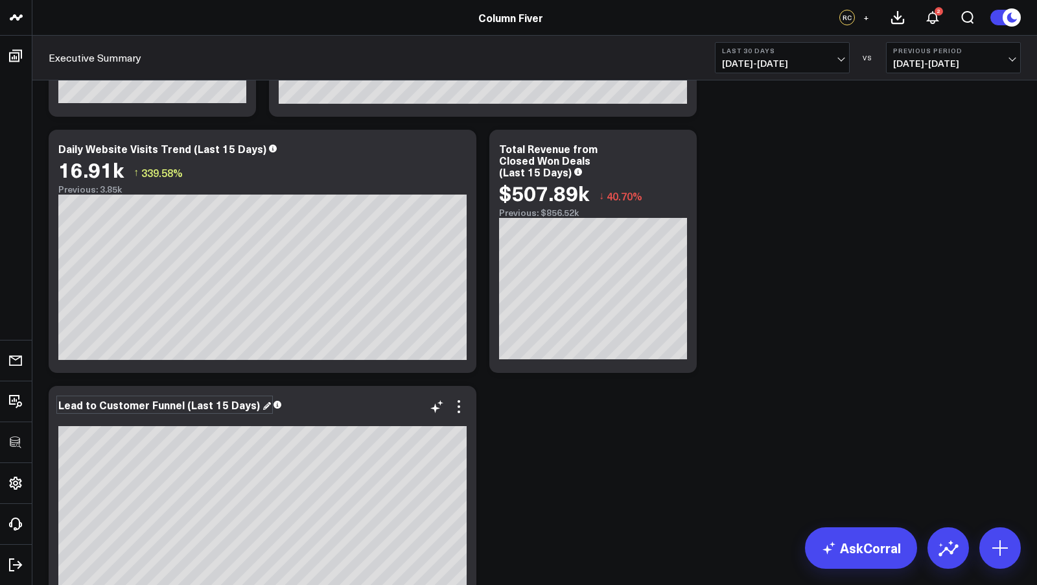
click at [200, 410] on div "Lead to Customer Funnel (Last 15 Days)" at bounding box center [164, 404] width 213 height 14
drag, startPoint x: 183, startPoint y: 405, endPoint x: 253, endPoint y: 404, distance: 70.6
click at [251, 404] on div "Lead to Customer Funnel (Last 15 Days)" at bounding box center [160, 404] width 204 height 14
click at [223, 145] on div "Daily Website Visits Trend (Last 15 Days)" at bounding box center [167, 148] width 219 height 14
drag, startPoint x: 185, startPoint y: 146, endPoint x: 299, endPoint y: 144, distance: 113.4
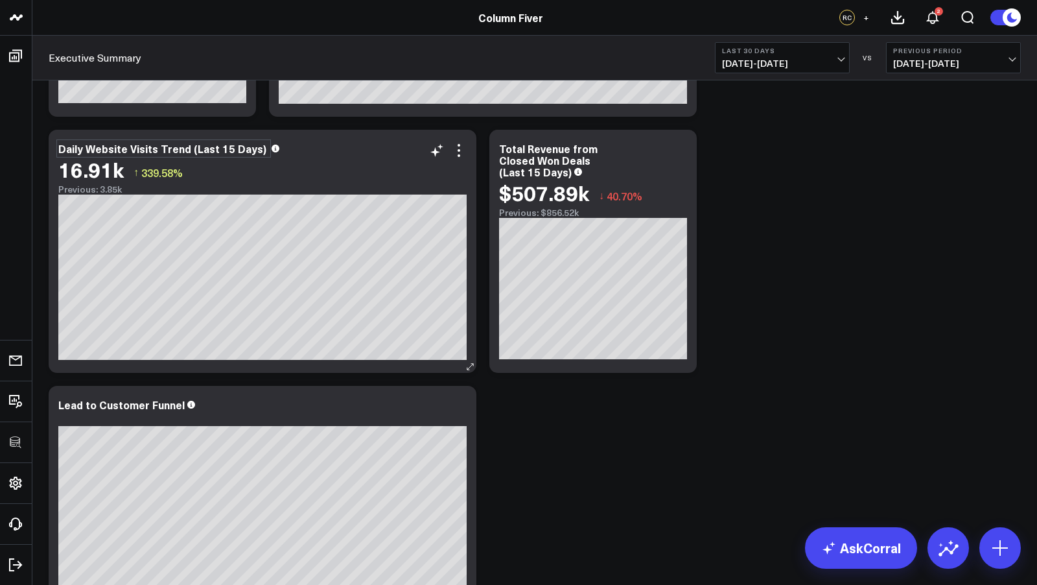
click at [295, 145] on div "Daily Website Visits Trend (Last 15 Days)" at bounding box center [262, 149] width 408 height 12
drag, startPoint x: 187, startPoint y: 146, endPoint x: 263, endPoint y: 145, distance: 76.5
click at [262, 145] on div "Daily Website Visits Trend (Last 15 Days)" at bounding box center [262, 149] width 408 height 12
click at [815, 275] on div "Modify via AI Copy link to widget Ask support Remove Create linked copy Executi…" at bounding box center [534, 123] width 985 height 1024
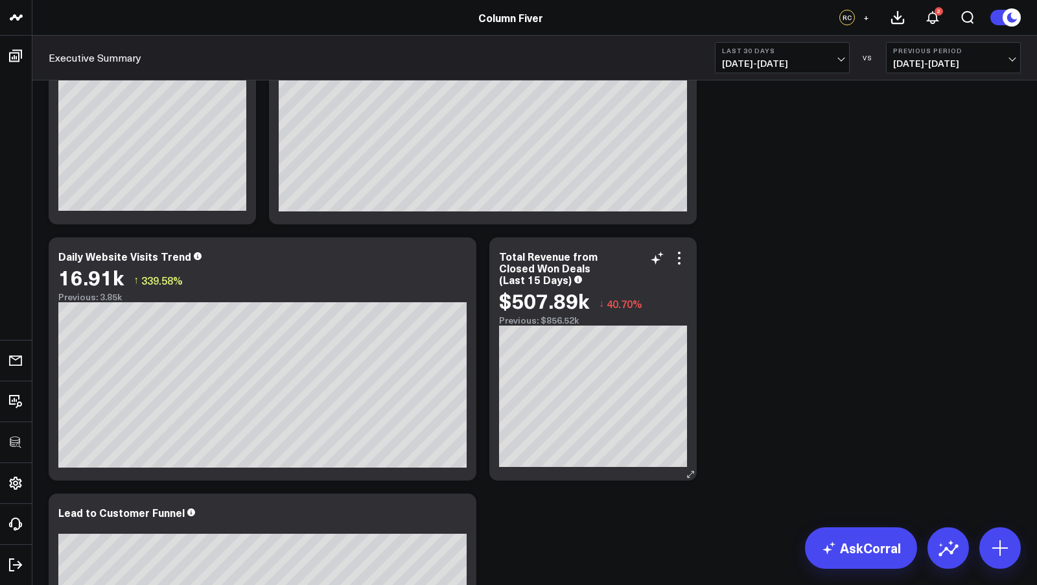
scroll to position [366, 0]
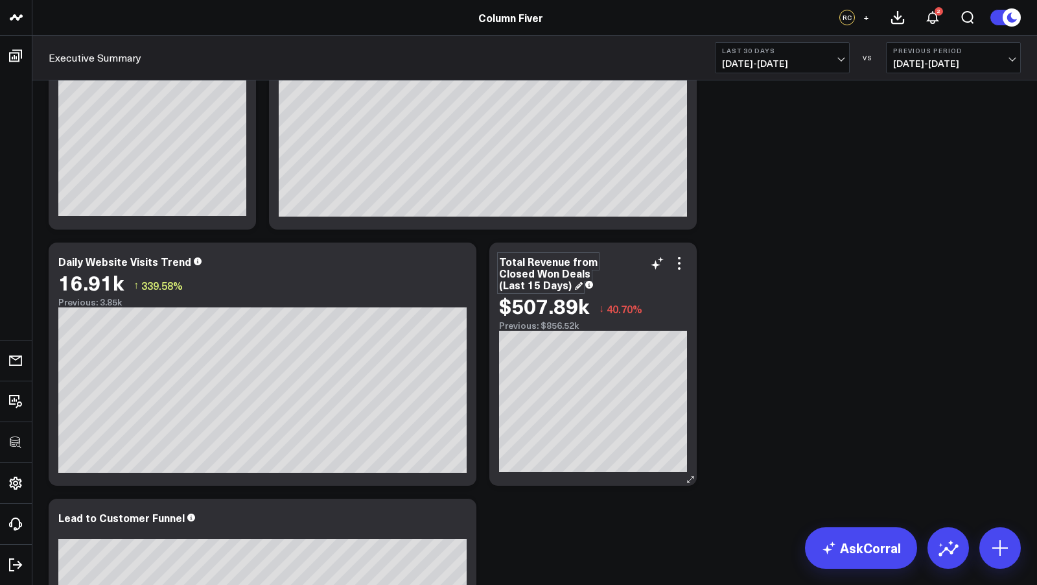
click at [543, 289] on div "Total Revenue from Closed Won Deals (Last 15 Days)" at bounding box center [548, 273] width 98 height 38
drag, startPoint x: 568, startPoint y: 286, endPoint x: 505, endPoint y: 285, distance: 63.5
click at [505, 285] on div "Total Revenue from Closed Won Deals (Last 15 Days)" at bounding box center [548, 273] width 98 height 38
click at [788, 329] on div "Modify via AI Copy link to widget Ask support Remove Create linked copy Executi…" at bounding box center [534, 236] width 985 height 1024
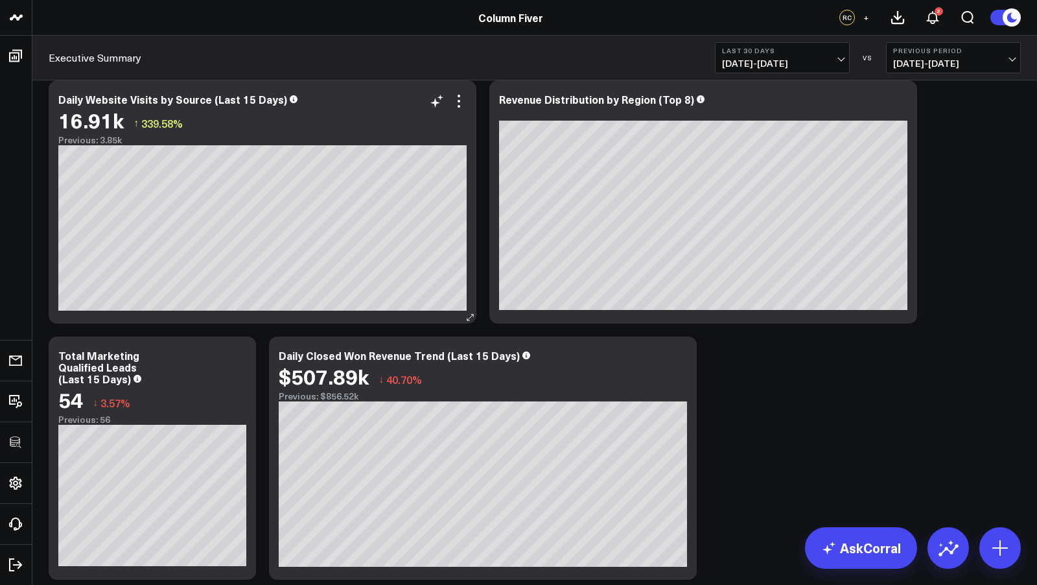
scroll to position [0, 0]
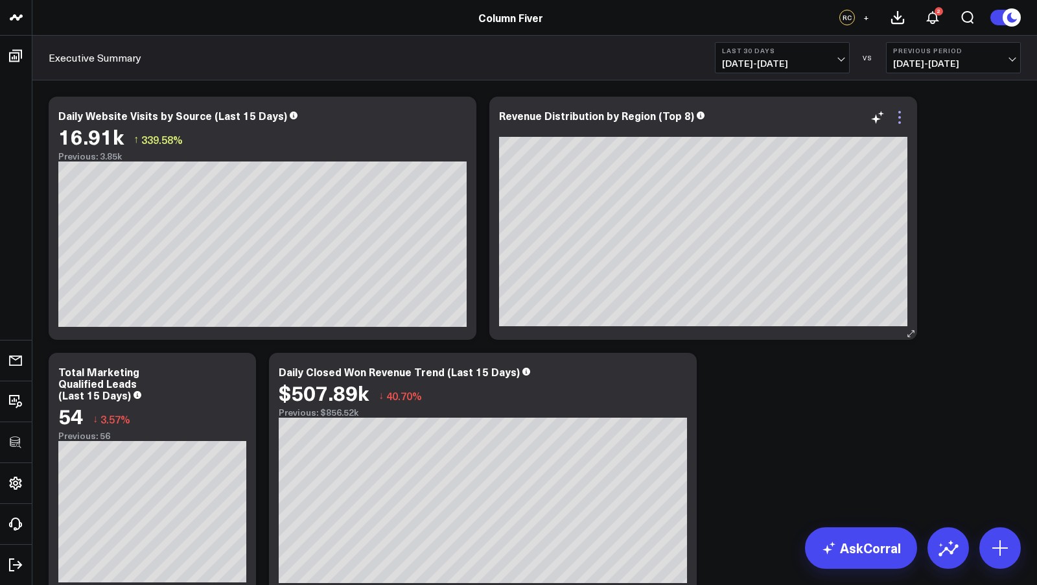
click at [895, 115] on icon at bounding box center [900, 118] width 16 height 16
click at [0, 0] on button "Remove" at bounding box center [0, 0] width 0 height 0
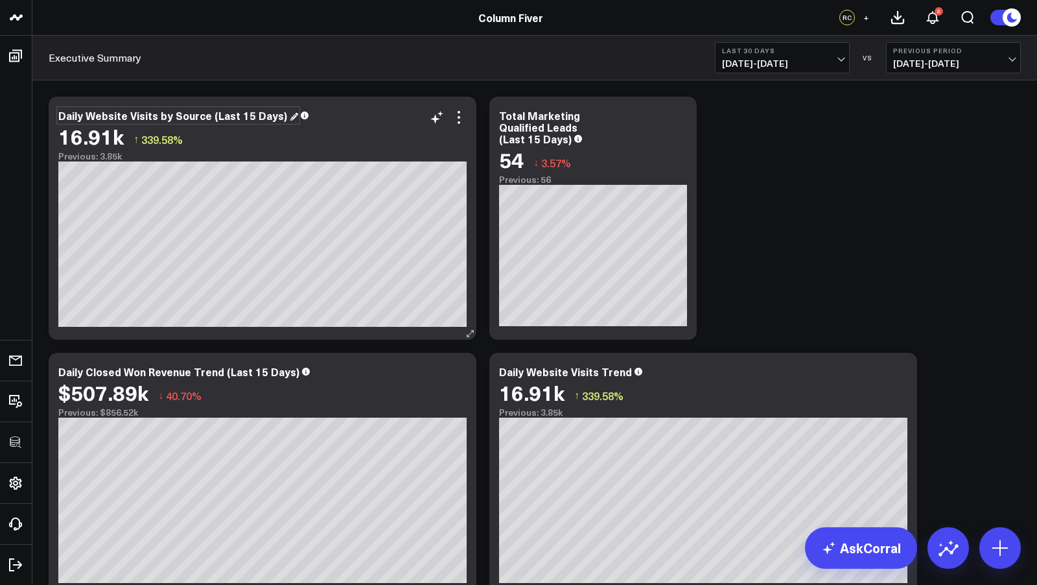
click at [254, 113] on div "Daily Website Visits by Source (Last 15 Days)" at bounding box center [178, 115] width 240 height 14
drag, startPoint x: 206, startPoint y: 115, endPoint x: 307, endPoint y: 113, distance: 101.1
click at [307, 114] on div "Daily Website Visits by Source (Last 15 Days)" at bounding box center [262, 116] width 408 height 12
click at [579, 128] on div "Total Marketing Qualified Leads (Last 15 Days)" at bounding box center [541, 127] width 84 height 38
drag, startPoint x: 574, startPoint y: 126, endPoint x: 546, endPoint y: 142, distance: 32.5
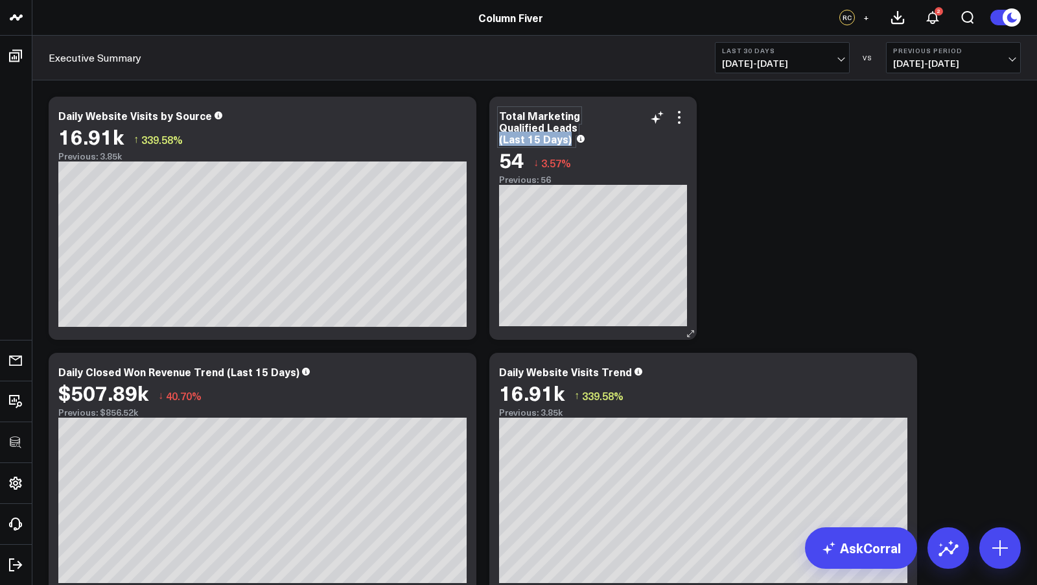
click at [545, 142] on div "Total Marketing Qualified Leads (Last 15 Days)" at bounding box center [593, 127] width 188 height 35
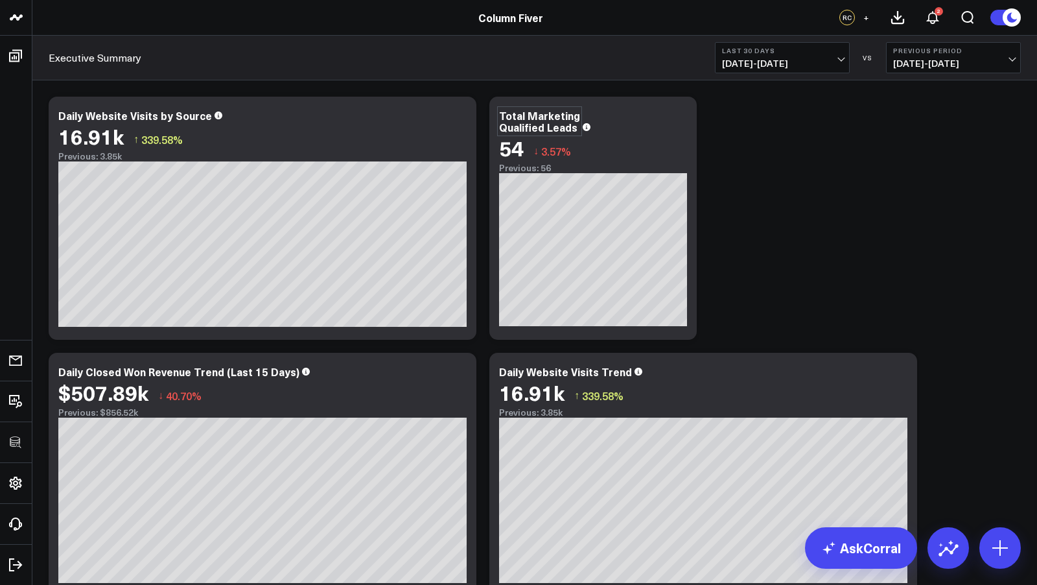
click at [888, 218] on div "Modify via AI Copy link to widget Ask support Remove Create linked copy Executi…" at bounding box center [534, 474] width 985 height 768
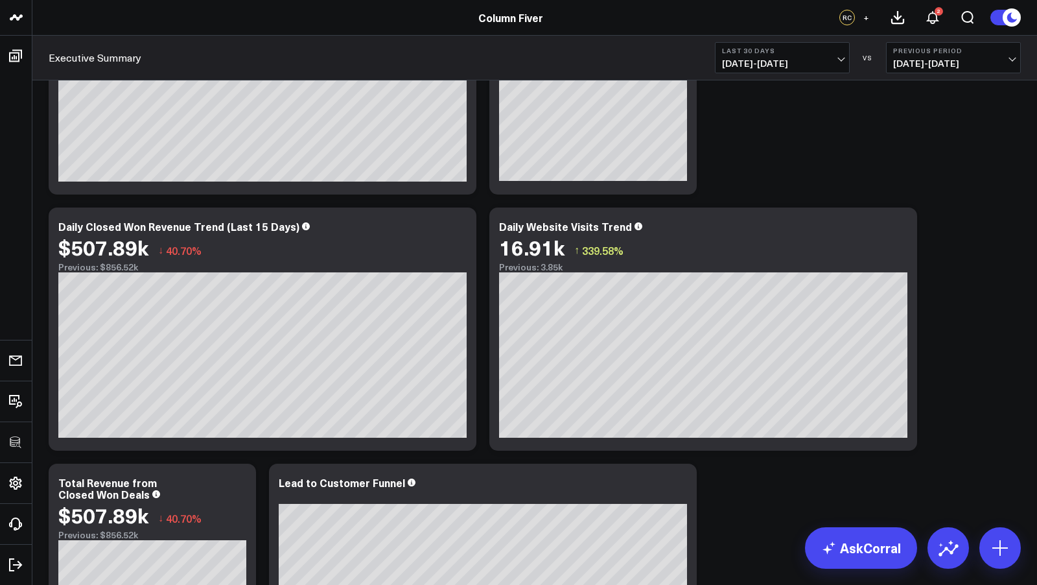
scroll to position [148, 0]
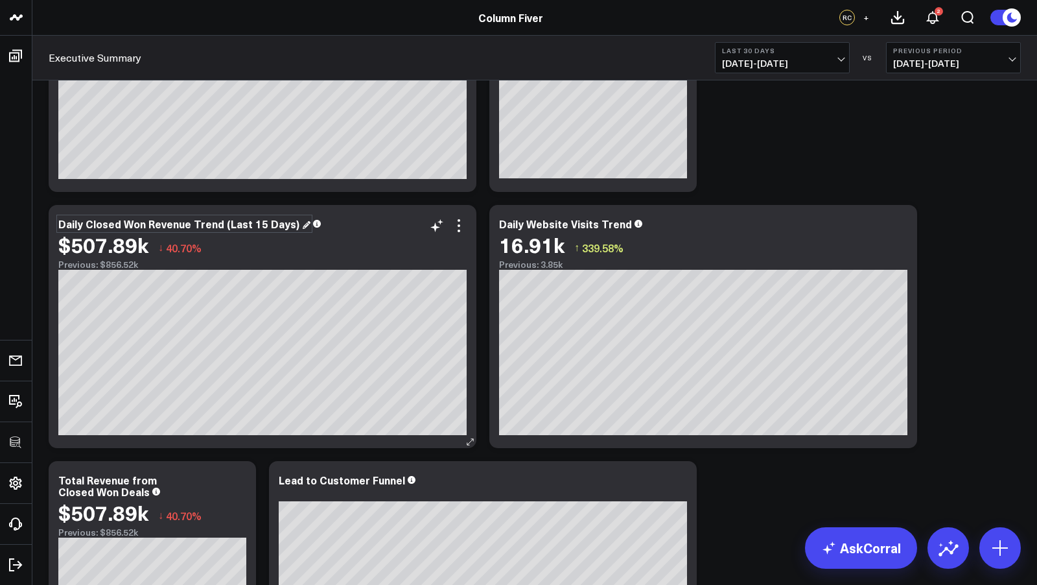
click at [226, 220] on div "Daily Closed Won Revenue Trend (Last 15 Days)" at bounding box center [184, 223] width 252 height 14
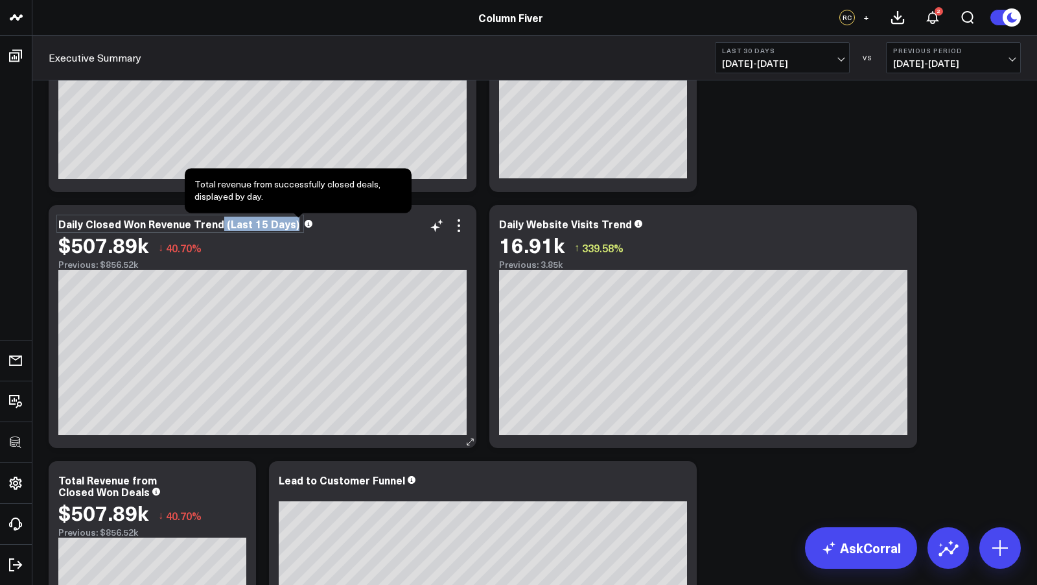
drag, startPoint x: 218, startPoint y: 225, endPoint x: 325, endPoint y: 223, distance: 106.9
click at [325, 225] on div "Daily Closed Won Revenue Trend (Last 15 Days)" at bounding box center [262, 224] width 408 height 12
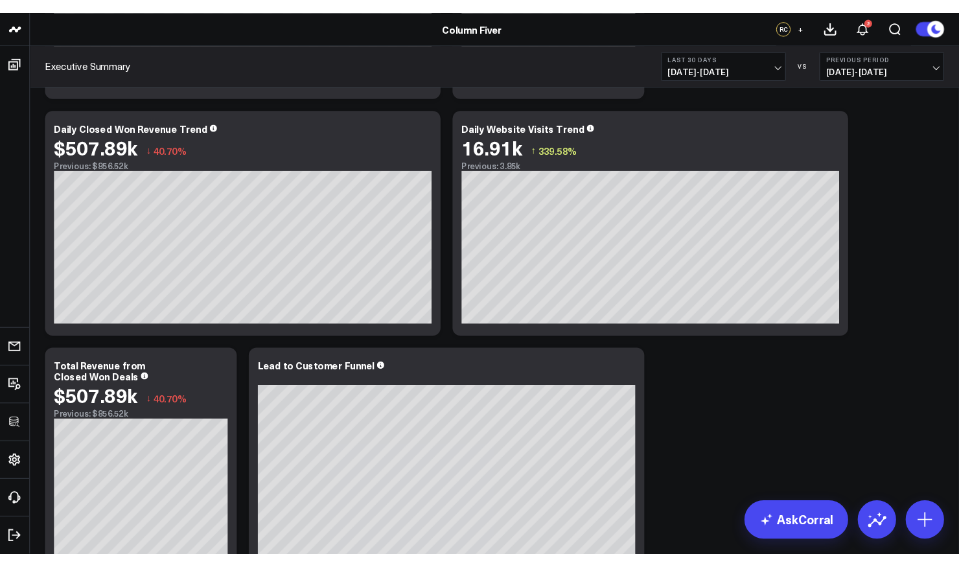
scroll to position [351, 0]
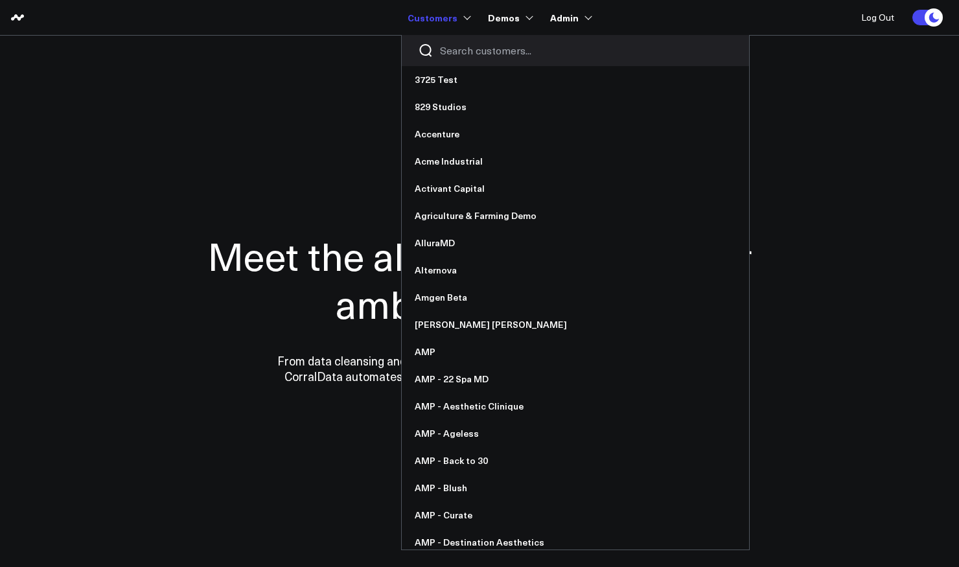
click at [459, 52] on input "Search customers input" at bounding box center [586, 50] width 293 height 14
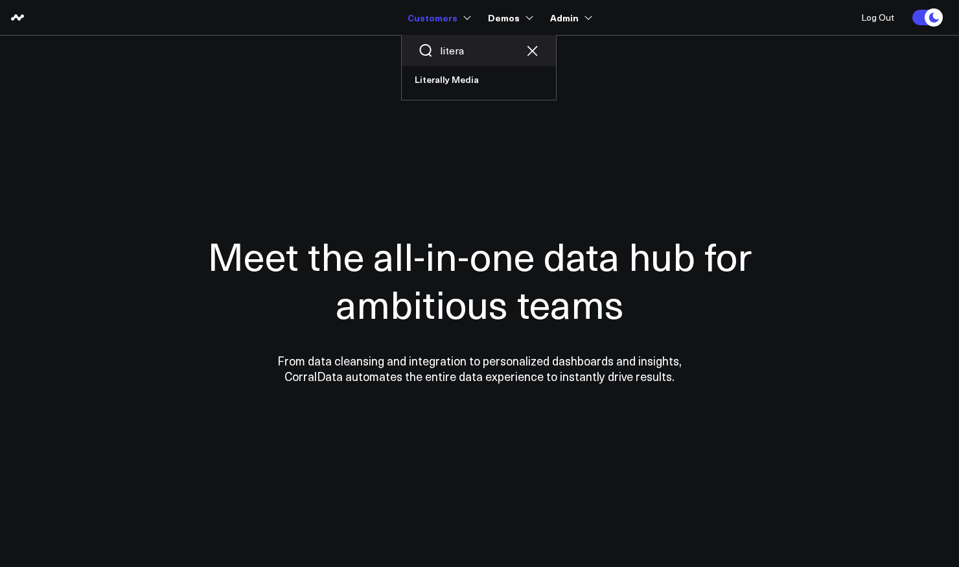
type input "literal"
click at [478, 52] on input "literaly" at bounding box center [479, 50] width 78 height 14
click at [470, 92] on link "Literally Media" at bounding box center [479, 79] width 154 height 27
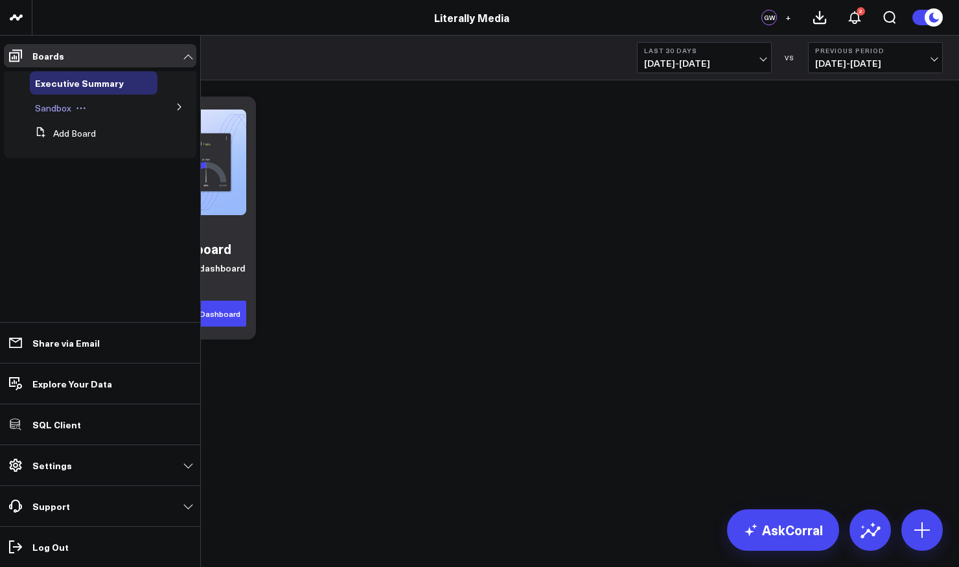
click at [60, 107] on span "Sandbox" at bounding box center [53, 108] width 36 height 12
click at [100, 78] on span "Executive Summary" at bounding box center [75, 82] width 81 height 12
click at [62, 467] on p "Settings" at bounding box center [52, 465] width 40 height 10
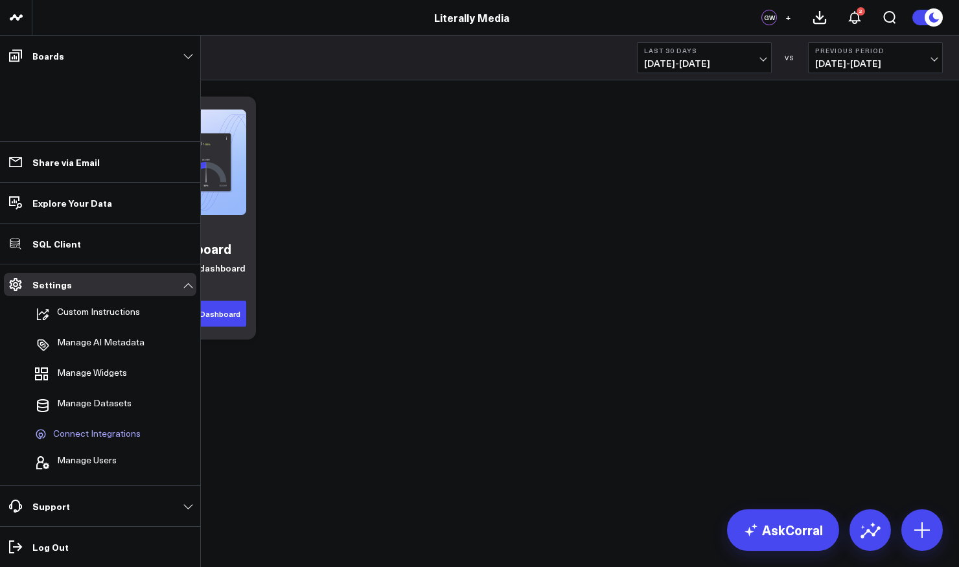
click at [84, 434] on span "Connect Integrations" at bounding box center [96, 434] width 87 height 12
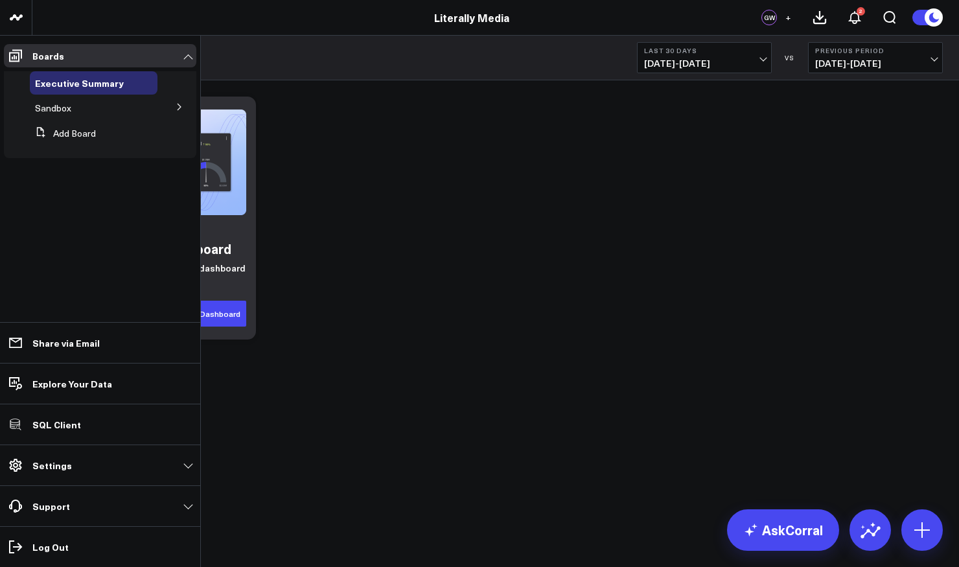
click at [180, 106] on icon at bounding box center [179, 107] width 3 height 6
click at [93, 132] on span "YouTube Analytics" at bounding box center [81, 131] width 76 height 12
